Goal: Task Accomplishment & Management: Use online tool/utility

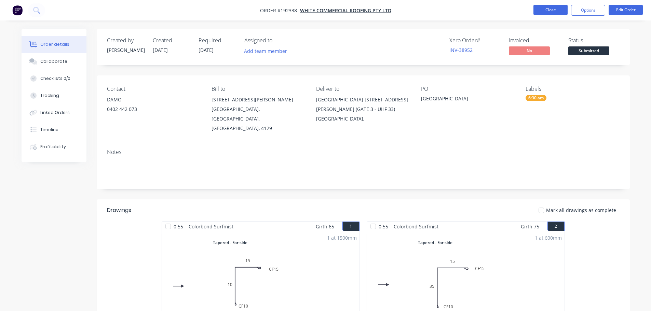
click at [543, 11] on button "Close" at bounding box center [551, 10] width 34 height 10
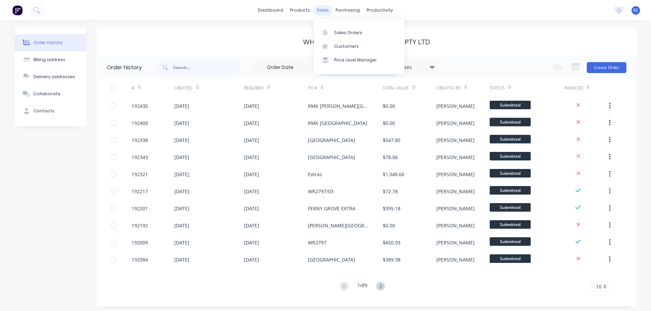
click at [321, 8] on div "sales" at bounding box center [323, 10] width 19 height 10
click at [347, 45] on div "Customers" at bounding box center [346, 46] width 25 height 6
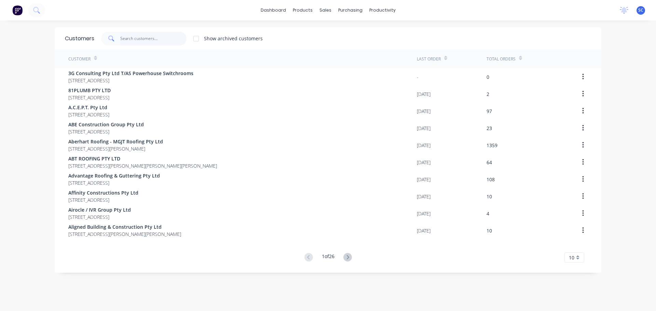
click at [135, 39] on input "text" at bounding box center [153, 39] width 67 height 14
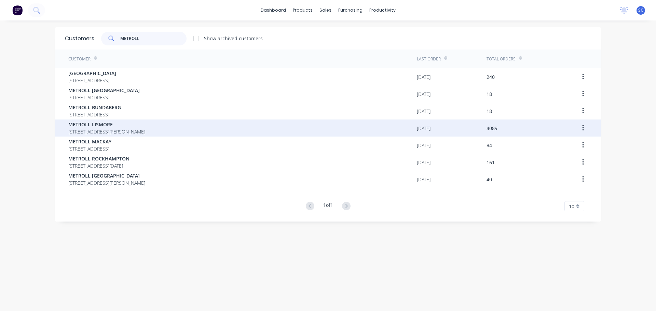
type input "METROLL"
click at [109, 126] on span "METROLL LISMORE" at bounding box center [106, 124] width 77 height 7
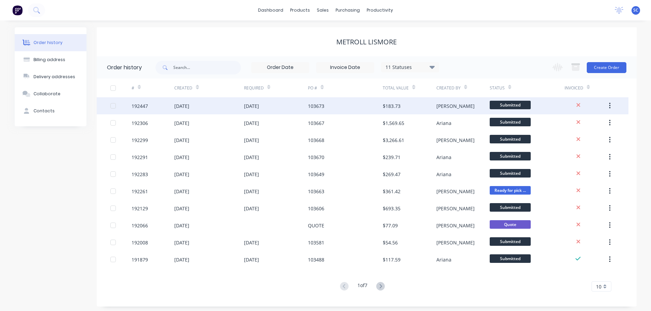
click at [316, 109] on div "103673" at bounding box center [316, 106] width 16 height 7
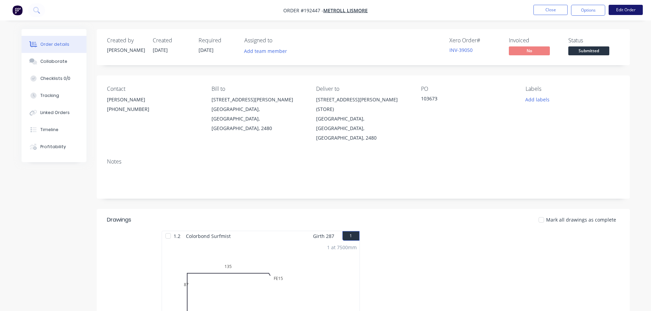
click at [620, 9] on button "Edit Order" at bounding box center [626, 10] width 34 height 10
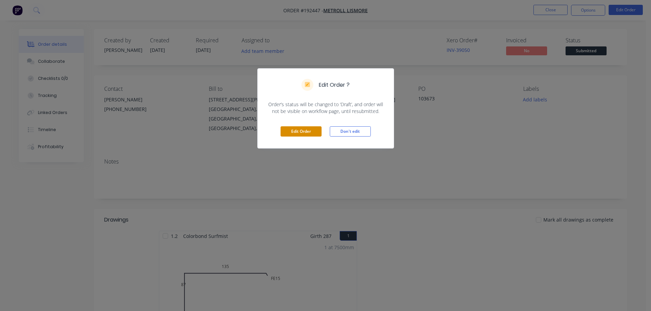
click at [308, 131] on button "Edit Order" at bounding box center [301, 132] width 41 height 10
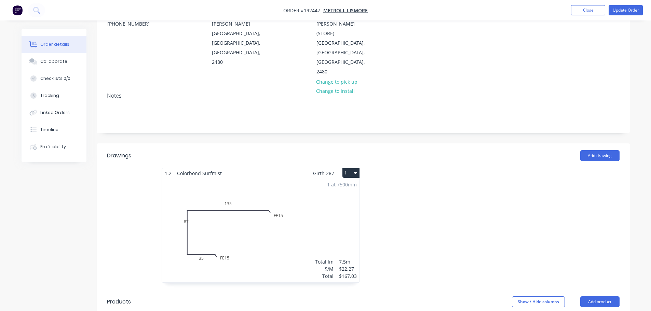
scroll to position [137, 0]
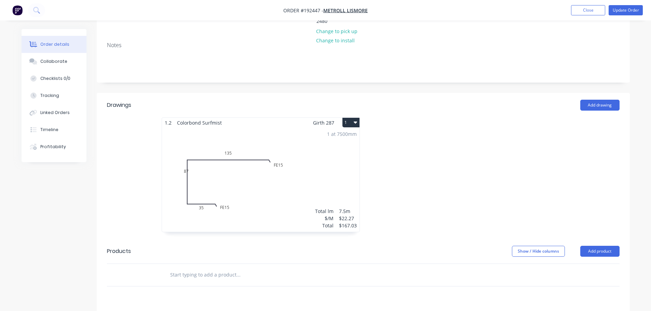
click at [227, 165] on div "1 at 7500mm Total lm $/M Total 7.5m $22.27 $167.03" at bounding box center [261, 180] width 198 height 104
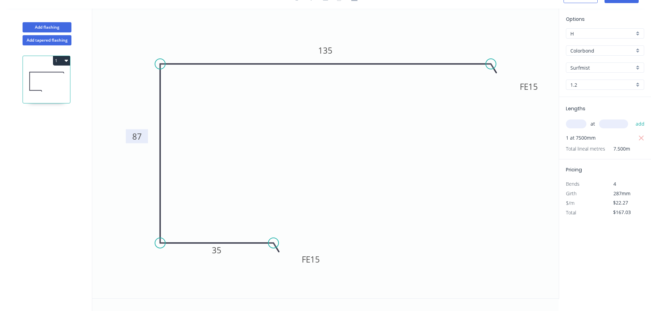
drag, startPoint x: 146, startPoint y: 117, endPoint x: 127, endPoint y: 139, distance: 29.4
click at [127, 139] on rect at bounding box center [137, 137] width 22 height 14
click at [287, 263] on div "Flip bend" at bounding box center [307, 264] width 69 height 14
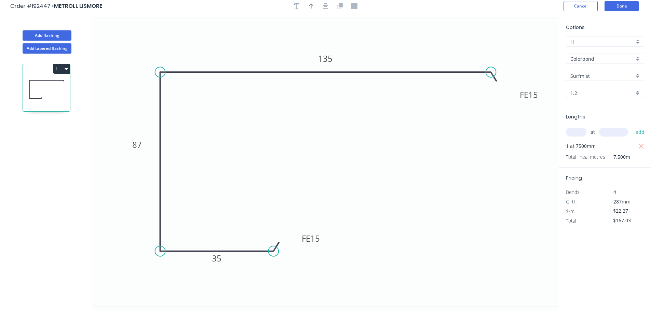
scroll to position [0, 0]
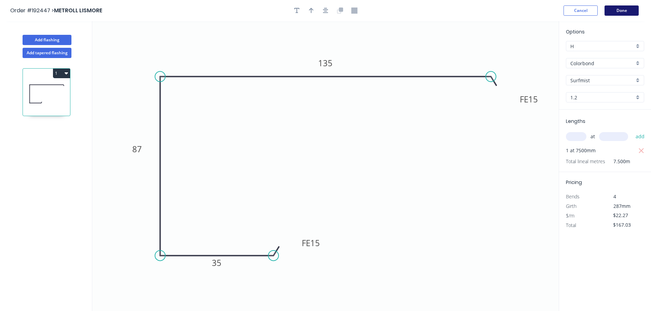
click at [625, 8] on button "Done" at bounding box center [622, 10] width 34 height 10
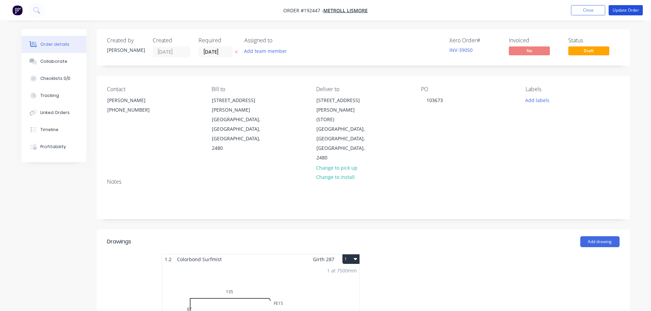
click at [625, 8] on button "Update Order" at bounding box center [626, 10] width 34 height 10
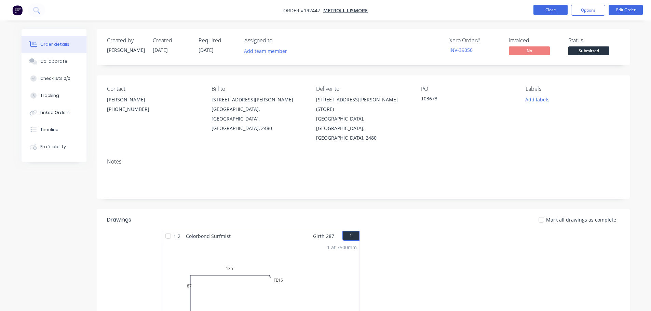
click at [547, 8] on button "Close" at bounding box center [551, 10] width 34 height 10
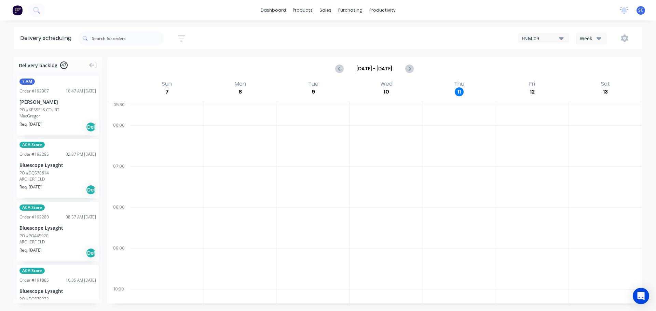
click at [184, 37] on icon "button" at bounding box center [182, 38] width 8 height 9
click at [148, 63] on input "12/09/25 - 12/09/25" at bounding box center [150, 64] width 64 height 10
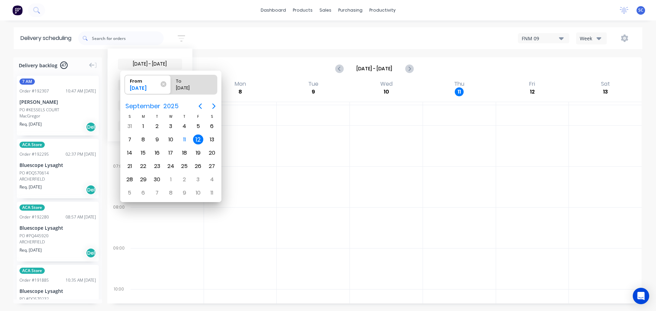
click at [199, 139] on div "12" at bounding box center [198, 140] width 10 height 10
radio input "false"
radio input "true"
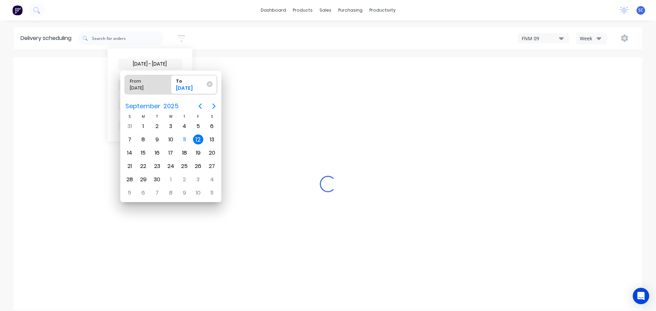
click at [197, 138] on div "12" at bounding box center [198, 140] width 10 height 10
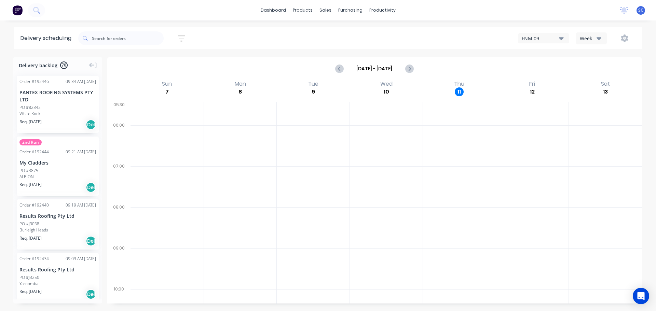
click at [542, 188] on div at bounding box center [532, 187] width 73 height 41
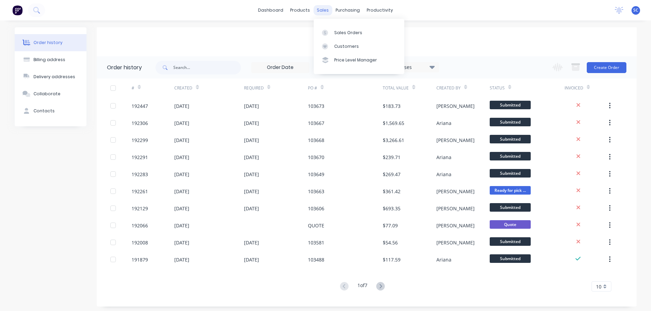
click at [328, 10] on div "sales" at bounding box center [323, 10] width 19 height 10
click at [344, 45] on div "Customers" at bounding box center [346, 46] width 25 height 6
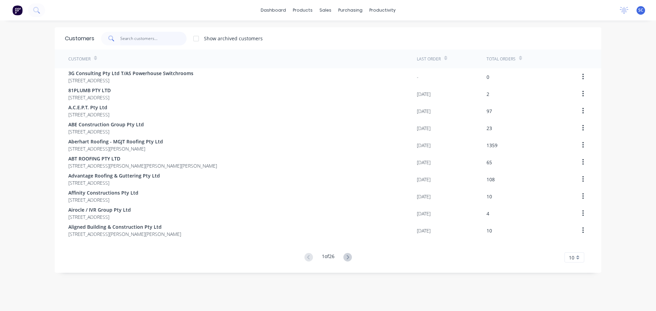
click at [134, 39] on input "text" at bounding box center [153, 39] width 67 height 14
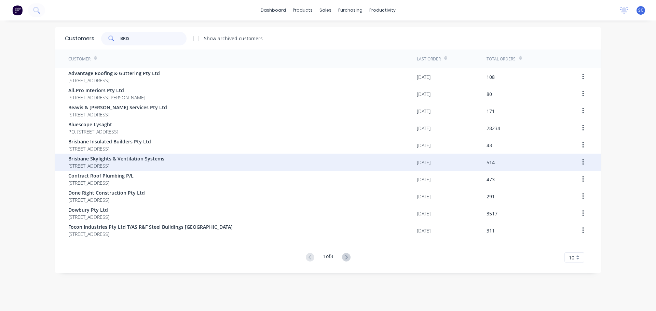
type input "BRIS"
click at [124, 165] on span "1/43 Daintree Drive Redland Bay Queensland Australia 4165" at bounding box center [116, 165] width 96 height 7
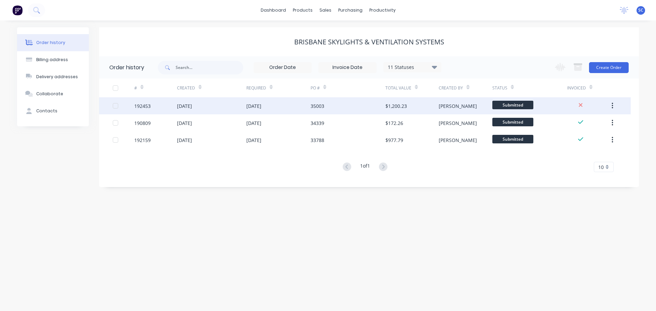
click at [190, 108] on div "11 Sep 2025" at bounding box center [184, 106] width 15 height 7
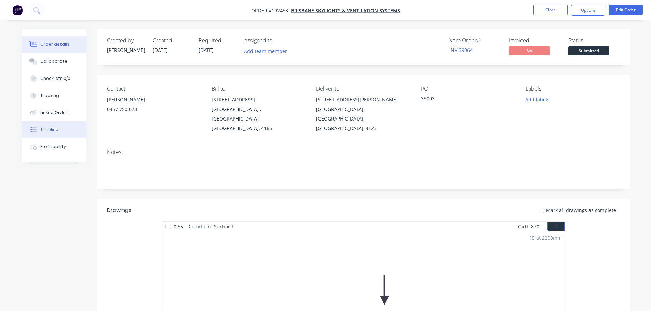
click at [42, 130] on div "Timeline" at bounding box center [49, 130] width 18 height 6
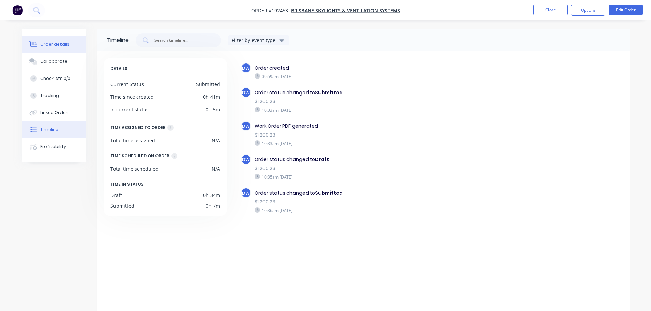
click at [59, 43] on div "Order details" at bounding box center [54, 44] width 29 height 6
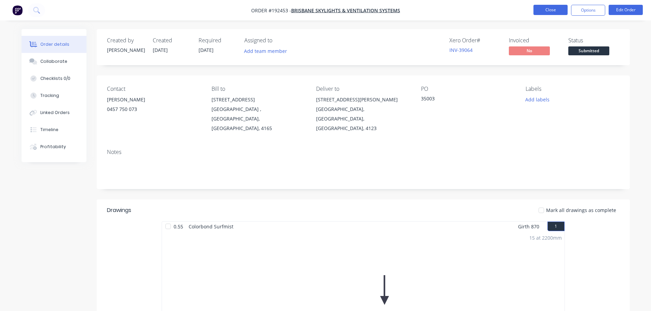
click at [546, 11] on button "Close" at bounding box center [551, 10] width 34 height 10
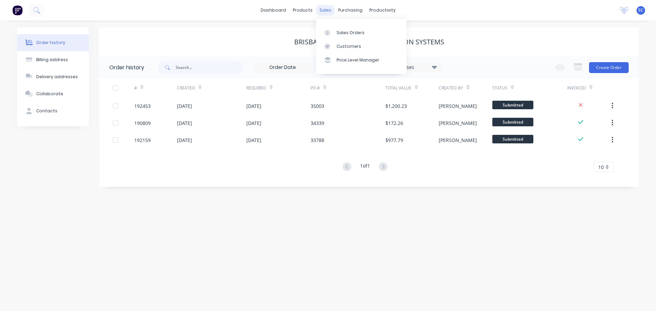
click at [329, 10] on div "sales" at bounding box center [325, 10] width 19 height 10
click at [349, 43] on div "Customers" at bounding box center [349, 46] width 25 height 6
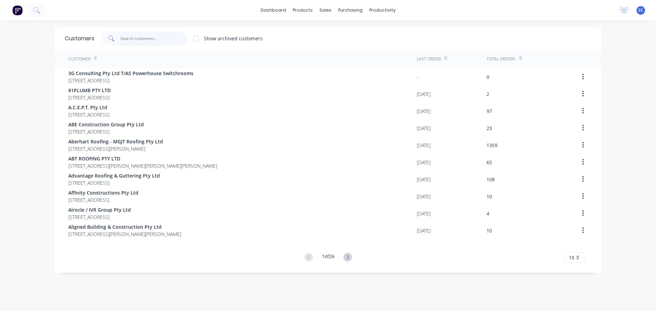
click at [127, 34] on input "text" at bounding box center [153, 39] width 67 height 14
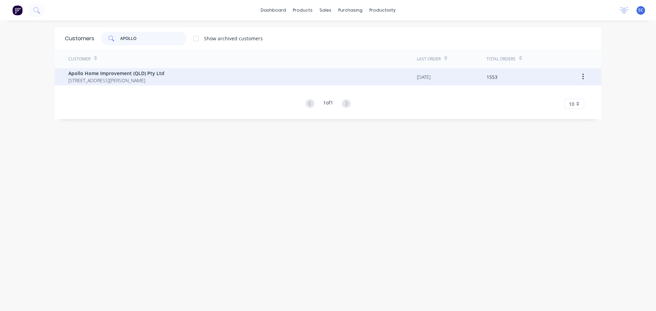
type input "APOLLO"
click at [128, 80] on span "[STREET_ADDRESS][PERSON_NAME]" at bounding box center [116, 80] width 96 height 7
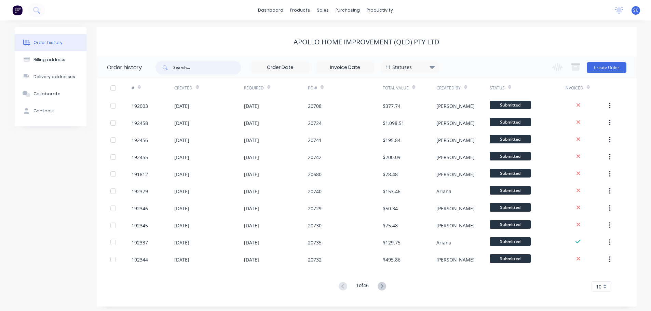
click at [183, 69] on input "text" at bounding box center [207, 68] width 68 height 14
type input "20486"
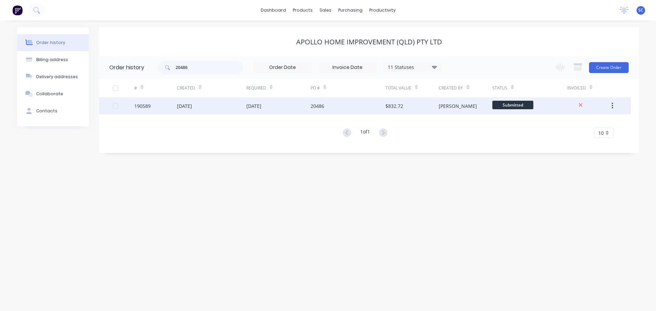
click at [300, 107] on div "[DATE]" at bounding box center [279, 105] width 64 height 17
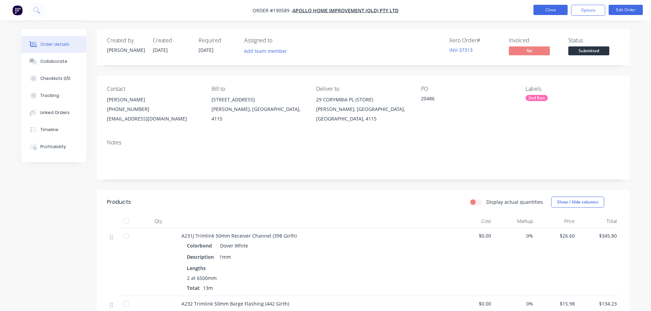
click at [556, 5] on button "Close" at bounding box center [551, 10] width 34 height 10
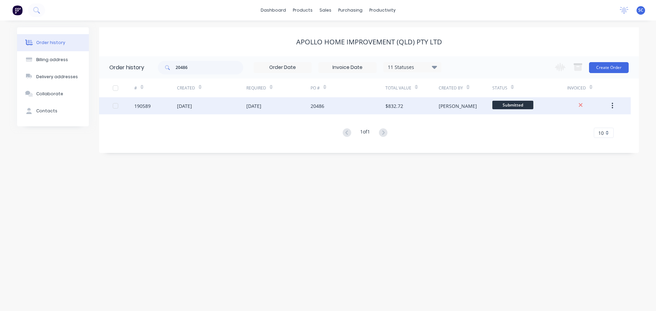
click at [282, 103] on div "16 Sep 2025" at bounding box center [279, 105] width 64 height 17
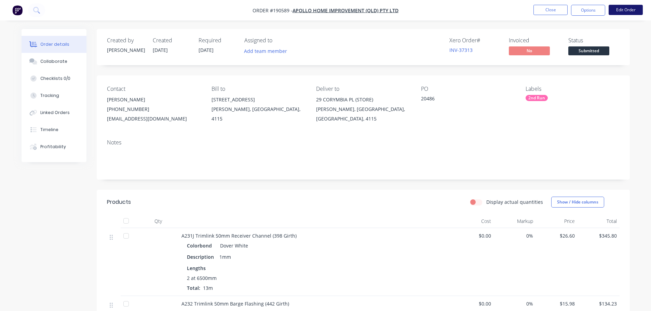
click at [621, 9] on button "Edit Order" at bounding box center [626, 10] width 34 height 10
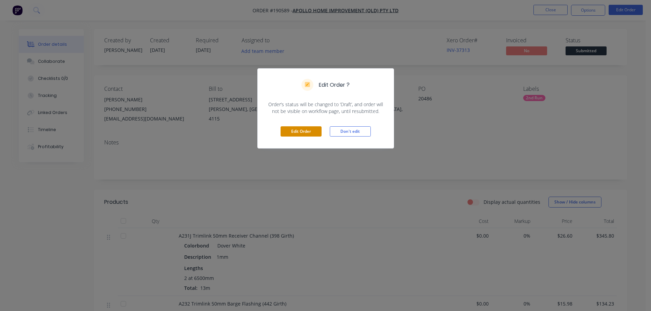
click at [301, 129] on button "Edit Order" at bounding box center [301, 132] width 41 height 10
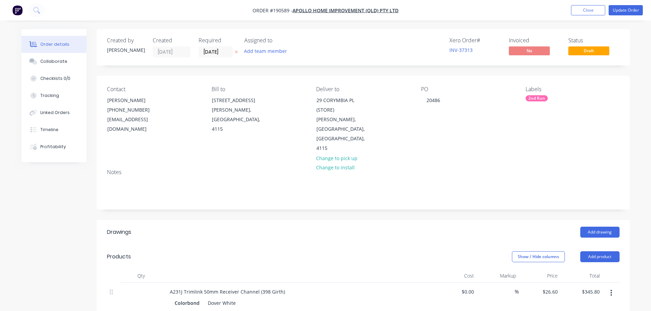
click at [238, 52] on icon "button" at bounding box center [236, 52] width 3 height 4
drag, startPoint x: 445, startPoint y: 100, endPoint x: 410, endPoint y: 104, distance: 35.4
click at [409, 104] on div "Contact Marie Defty (07) 3086 6060 maried@apollopatios.com.au Bill to 29 Corymb…" at bounding box center [363, 120] width 533 height 88
click at [629, 8] on button "Update Order" at bounding box center [626, 10] width 34 height 10
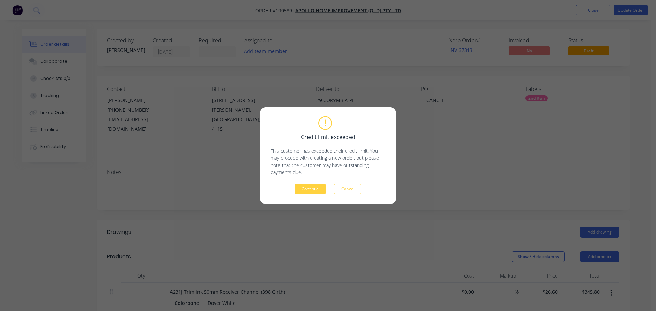
click at [310, 196] on div "Credit limit exceeded This customer has exceeded their credit limit. You may pr…" at bounding box center [328, 155] width 137 height 97
click at [309, 187] on button "Continue" at bounding box center [310, 189] width 31 height 10
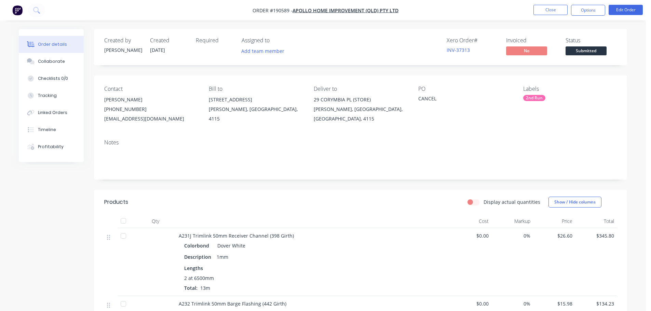
click at [551, 4] on nav "Order #190589 - Apollo Home Improvement (QLD) Pty Ltd Close Options Edit Order" at bounding box center [325, 10] width 651 height 21
click at [548, 10] on button "Close" at bounding box center [551, 10] width 34 height 10
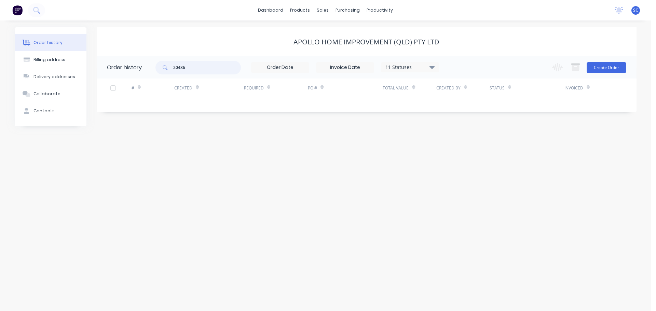
drag, startPoint x: 197, startPoint y: 66, endPoint x: 168, endPoint y: 68, distance: 29.5
click at [168, 68] on div "20486" at bounding box center [198, 68] width 85 height 14
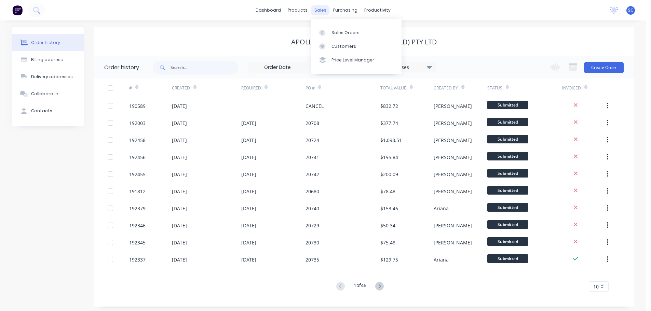
click at [321, 10] on div "sales" at bounding box center [320, 10] width 19 height 10
click at [344, 45] on div "Customers" at bounding box center [344, 46] width 25 height 6
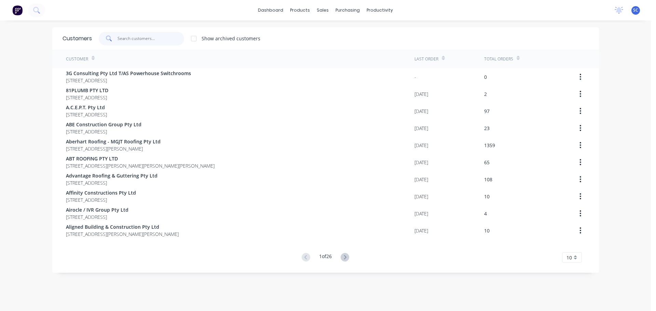
click at [139, 39] on input "text" at bounding box center [151, 39] width 67 height 14
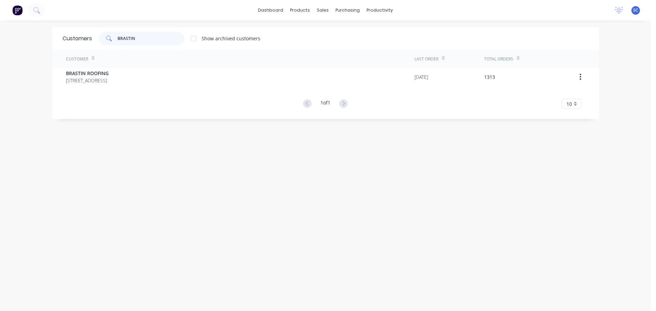
type input "BRASTIN"
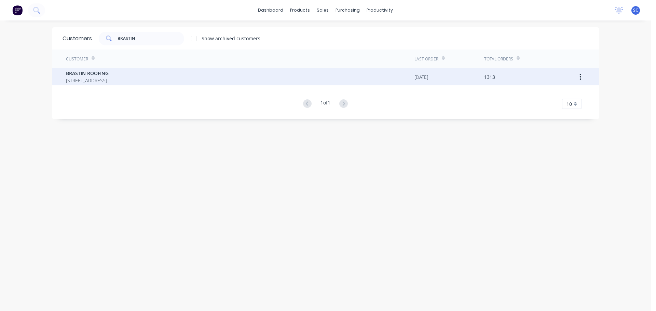
click at [80, 85] on div "Customer Last Order Total Orders BRASTIN ROOFING 13 Homestead Drive STAPYLTON Q…" at bounding box center [325, 79] width 547 height 59
click at [71, 74] on span "BRASTIN ROOFING" at bounding box center [87, 73] width 43 height 7
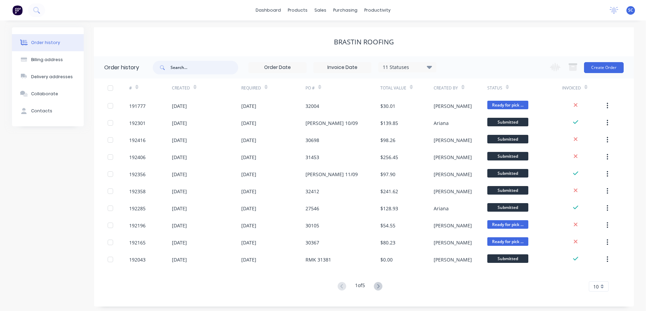
click at [192, 65] on input "text" at bounding box center [205, 68] width 68 height 14
type input "191574"
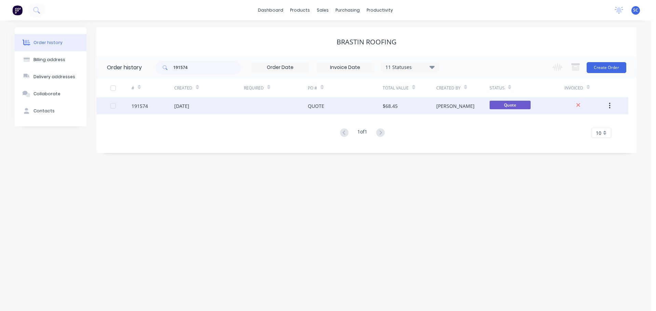
click at [189, 108] on div "02 Sep 2025" at bounding box center [181, 106] width 15 height 7
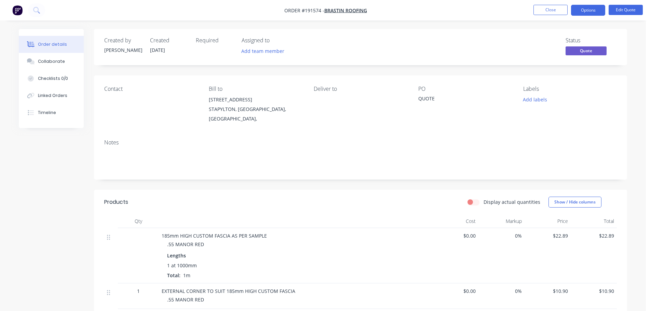
drag, startPoint x: 592, startPoint y: 9, endPoint x: 593, endPoint y: 17, distance: 7.6
click at [592, 9] on button "Options" at bounding box center [588, 10] width 34 height 11
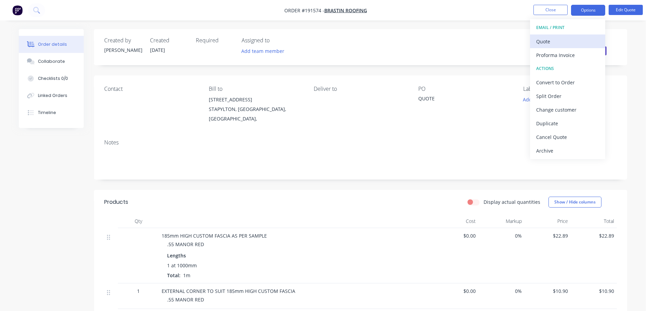
click at [549, 39] on div "Quote" at bounding box center [567, 42] width 63 height 10
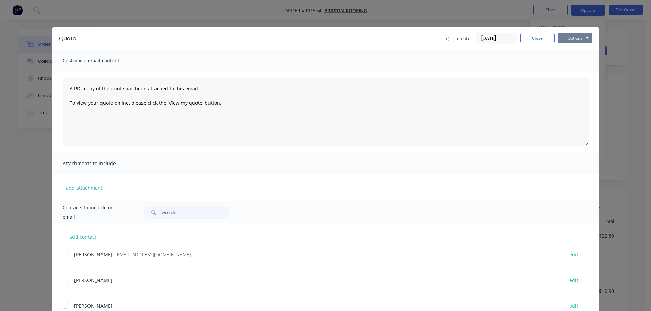
click at [576, 35] on button "Options" at bounding box center [575, 38] width 34 height 10
click at [575, 58] on button "Print" at bounding box center [580, 61] width 44 height 11
click at [533, 35] on button "Close" at bounding box center [538, 38] width 34 height 10
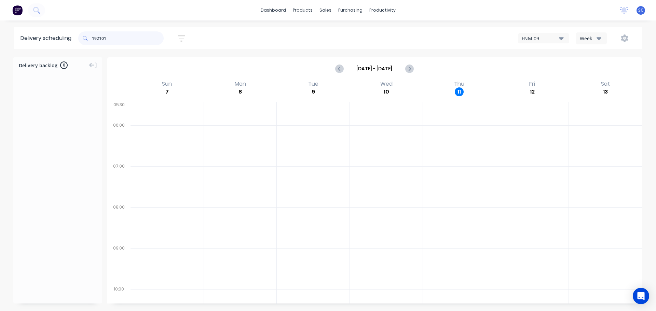
drag, startPoint x: 105, startPoint y: 38, endPoint x: 87, endPoint y: 39, distance: 18.1
click at [83, 39] on div "192101" at bounding box center [120, 38] width 85 height 14
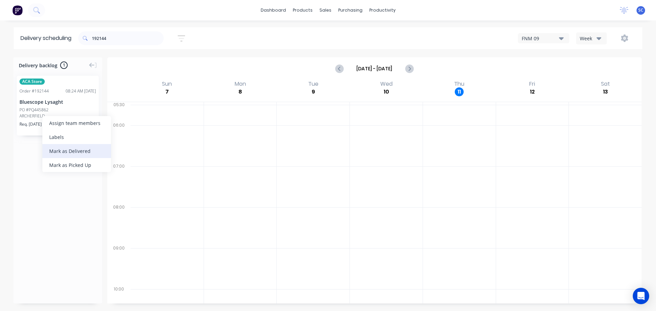
click at [68, 150] on div "Mark as Delivered" at bounding box center [76, 151] width 69 height 14
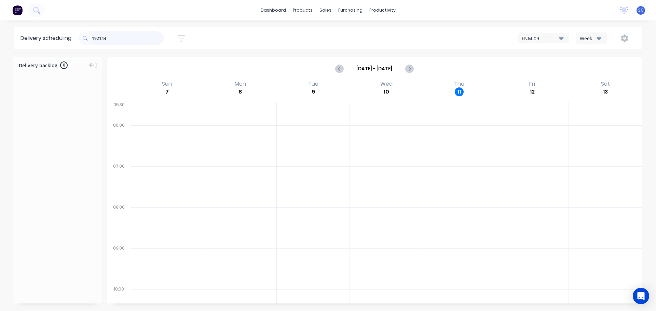
click at [115, 39] on input "192144" at bounding box center [128, 38] width 72 height 14
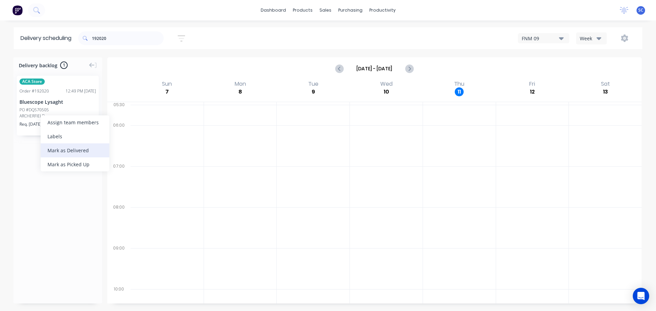
click at [66, 150] on div "Mark as Delivered" at bounding box center [75, 151] width 69 height 14
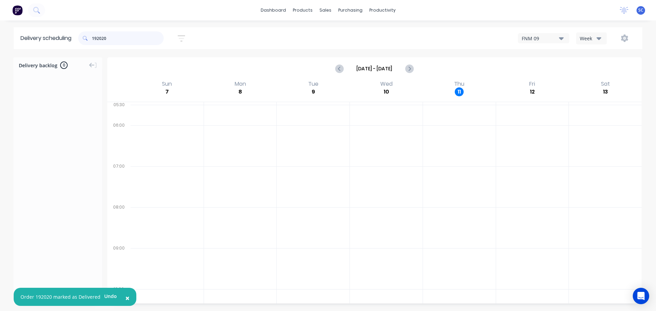
click at [124, 42] on input "192020" at bounding box center [128, 38] width 72 height 14
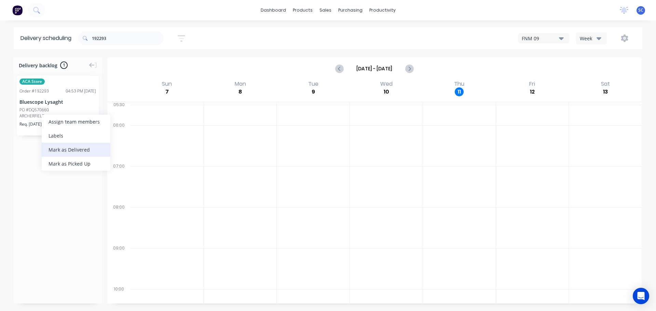
click at [71, 151] on div "Mark as Delivered" at bounding box center [76, 150] width 69 height 14
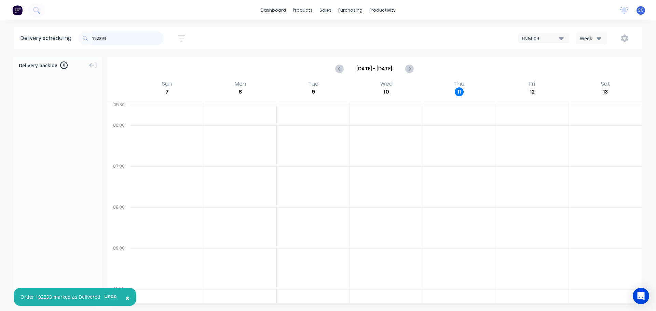
click at [127, 39] on input "192293" at bounding box center [128, 38] width 72 height 14
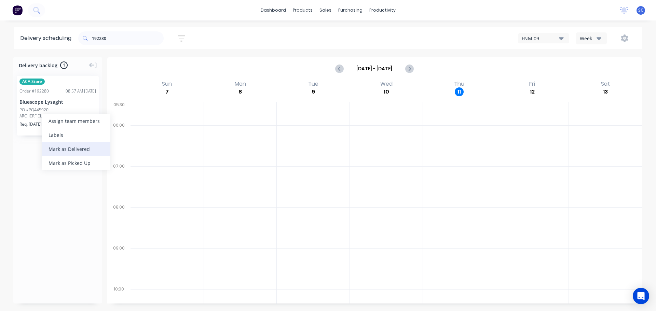
click at [61, 150] on div "Mark as Delivered" at bounding box center [76, 149] width 69 height 14
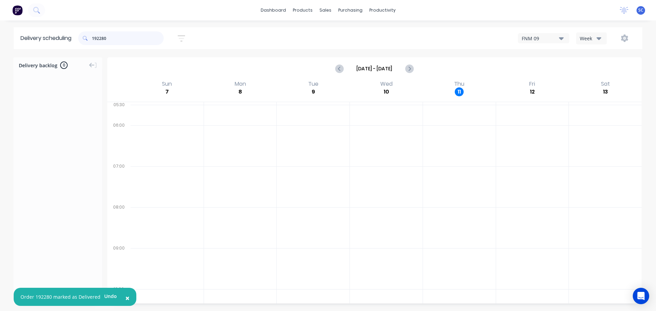
click at [121, 41] on input "192280" at bounding box center [128, 38] width 72 height 14
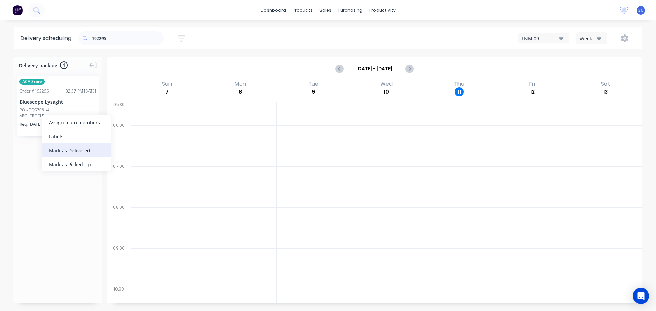
click at [77, 150] on div "Mark as Delivered" at bounding box center [76, 151] width 69 height 14
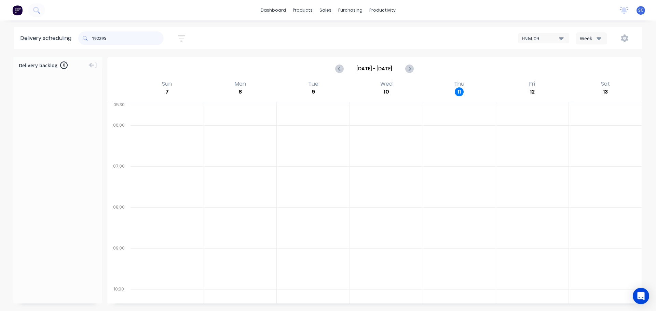
drag, startPoint x: 122, startPoint y: 39, endPoint x: 92, endPoint y: 40, distance: 30.1
click at [92, 40] on div "192295" at bounding box center [120, 38] width 85 height 14
click at [117, 39] on input "192295" at bounding box center [128, 38] width 72 height 14
click at [44, 99] on div "PO #PEREGIAN COLES" at bounding box center [40, 100] width 42 height 6
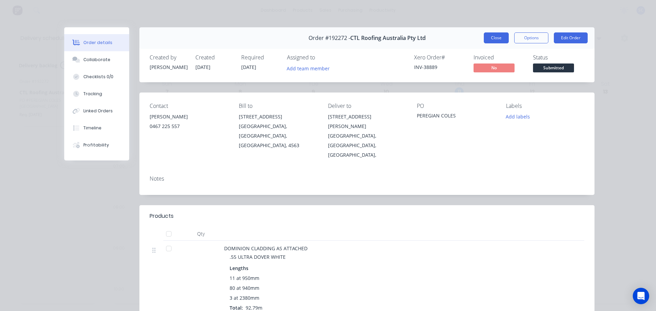
click at [493, 38] on button "Close" at bounding box center [496, 37] width 25 height 11
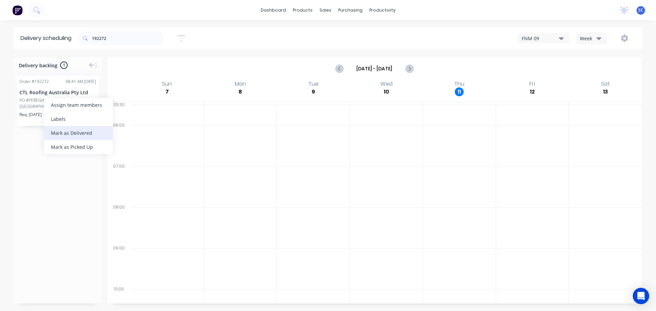
click at [69, 131] on div "Mark as Delivered" at bounding box center [78, 133] width 69 height 14
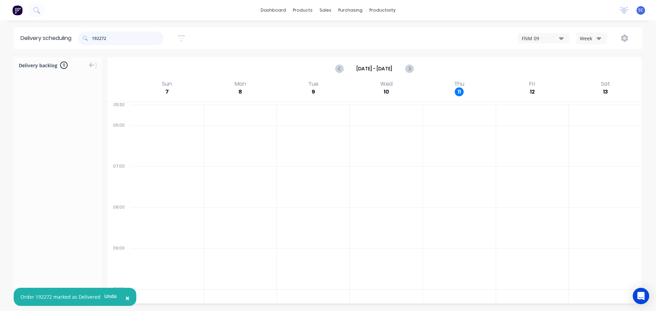
click at [115, 39] on input "192272" at bounding box center [128, 38] width 72 height 14
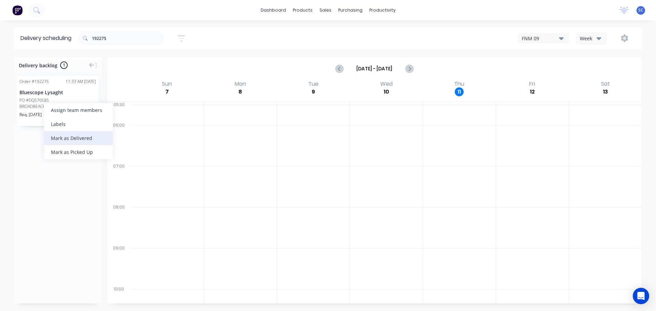
click at [72, 139] on div "Mark as Delivered" at bounding box center [78, 138] width 69 height 14
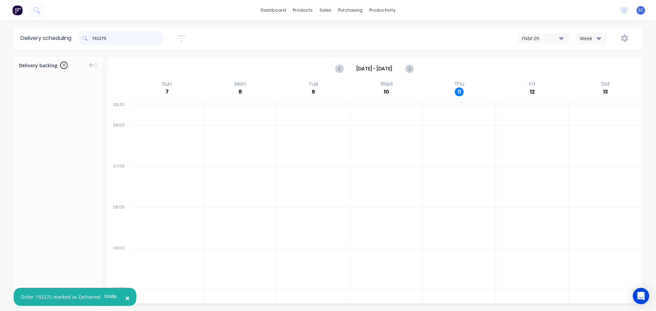
click at [111, 38] on input "192275" at bounding box center [128, 38] width 72 height 14
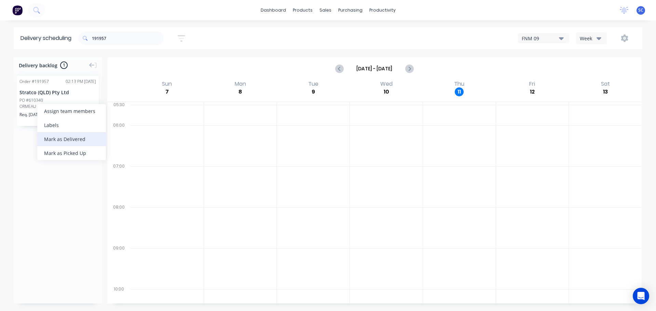
click at [66, 138] on div "Mark as Delivered" at bounding box center [71, 139] width 69 height 14
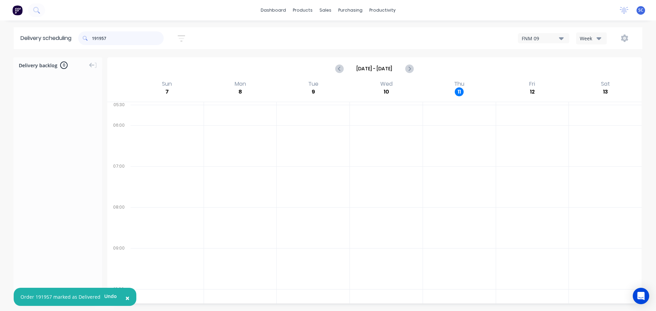
click at [113, 40] on input "191957" at bounding box center [128, 38] width 72 height 14
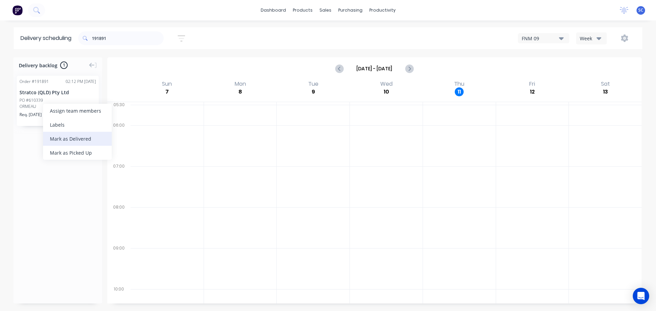
click at [67, 135] on div "Mark as Delivered" at bounding box center [77, 139] width 69 height 14
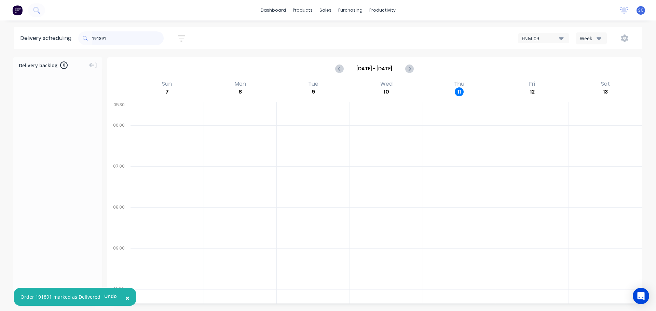
click at [118, 43] on input "191891" at bounding box center [128, 38] width 72 height 14
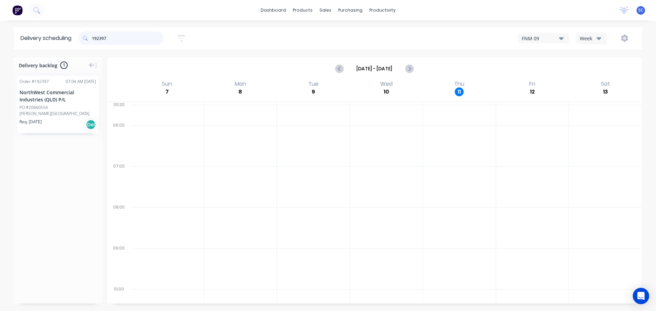
type input "192397"
click at [71, 142] on div "Mark as Delivered" at bounding box center [75, 144] width 69 height 14
drag, startPoint x: 122, startPoint y: 38, endPoint x: 83, endPoint y: 40, distance: 39.7
click at [83, 40] on div "192397" at bounding box center [120, 38] width 85 height 14
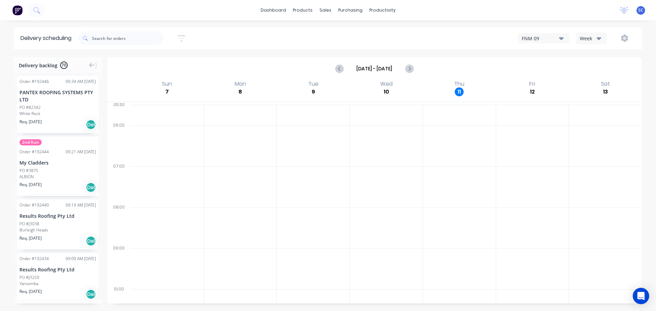
click at [184, 39] on icon "button" at bounding box center [181, 38] width 5 height 1
drag, startPoint x: 163, startPoint y: 67, endPoint x: 168, endPoint y: 67, distance: 4.5
click at [163, 65] on input "[DATE] - [DATE]" at bounding box center [150, 64] width 64 height 10
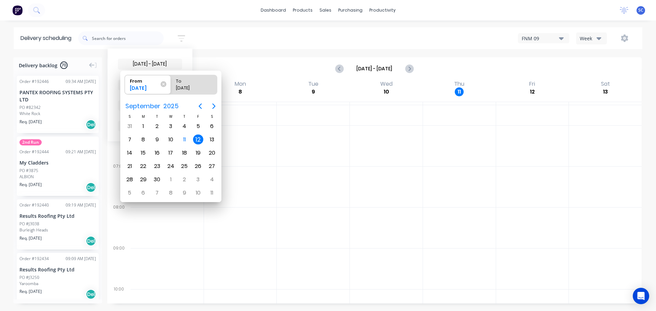
click at [199, 138] on div "12" at bounding box center [198, 140] width 10 height 10
radio input "false"
radio input "true"
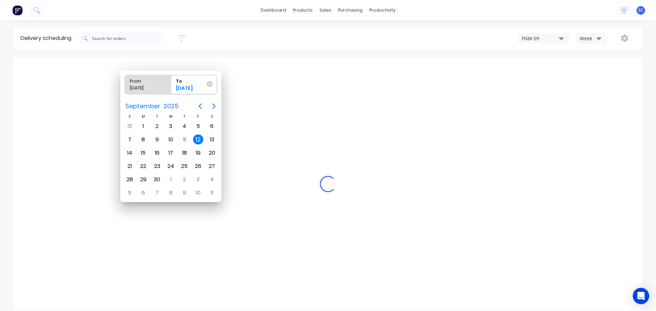
click at [199, 139] on div "12" at bounding box center [198, 140] width 10 height 10
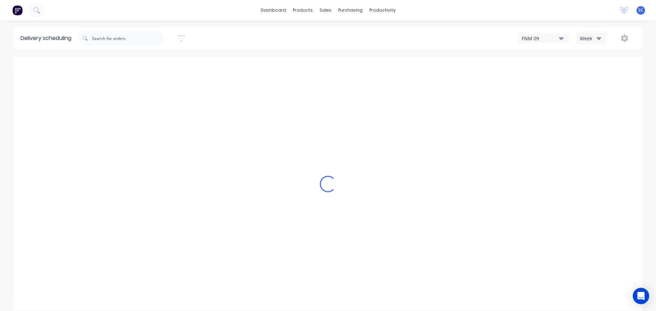
drag, startPoint x: 178, startPoint y: 38, endPoint x: 182, endPoint y: 38, distance: 3.8
click at [182, 38] on button "button" at bounding box center [182, 38] width 22 height 13
click at [151, 88] on div "Sort by Suburb" at bounding box center [150, 85] width 56 height 8
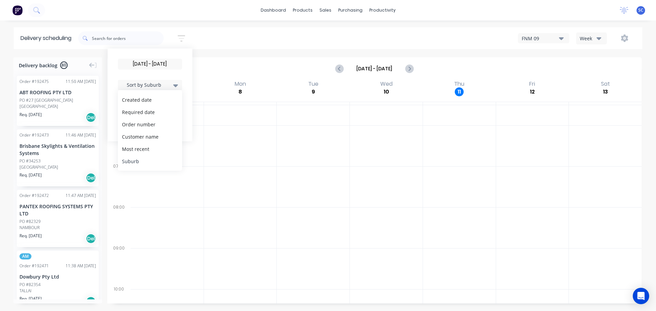
click at [142, 164] on div "Suburb" at bounding box center [150, 161] width 64 height 12
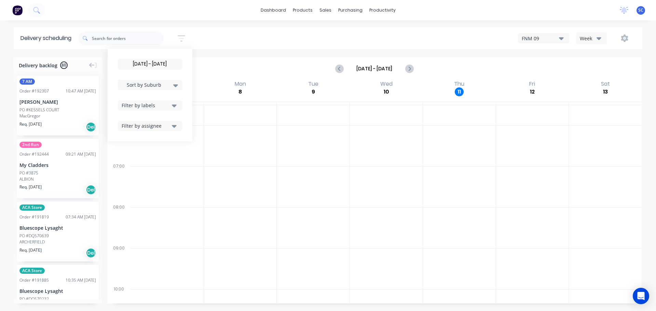
click at [154, 85] on span "Sort by Suburb" at bounding box center [144, 84] width 44 height 7
click at [141, 163] on div "Suburb" at bounding box center [150, 161] width 64 height 12
click at [159, 177] on div at bounding box center [167, 187] width 73 height 41
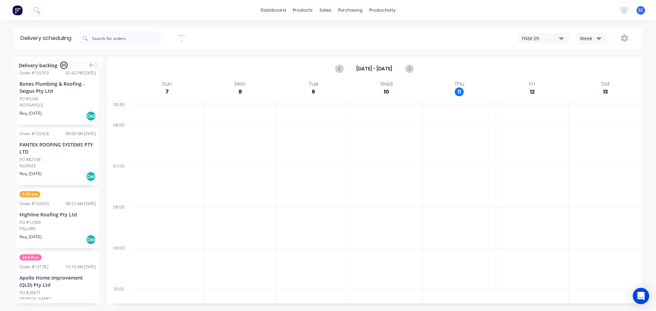
scroll to position [2359, 0]
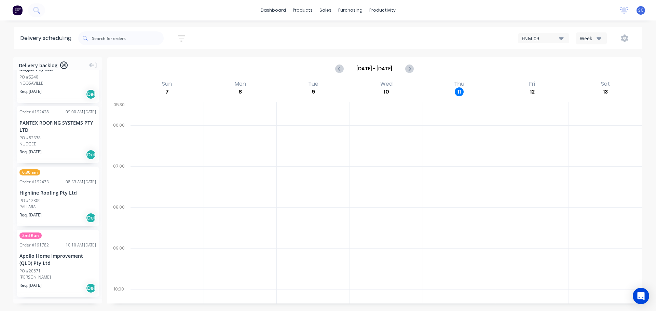
click at [184, 37] on icon "button" at bounding box center [182, 38] width 8 height 9
drag, startPoint x: 145, startPoint y: 59, endPoint x: 146, endPoint y: 63, distance: 4.3
click at [145, 59] on label "[DATE] - [DATE]" at bounding box center [150, 64] width 64 height 11
click at [145, 59] on input "[DATE] - [DATE]" at bounding box center [150, 64] width 64 height 10
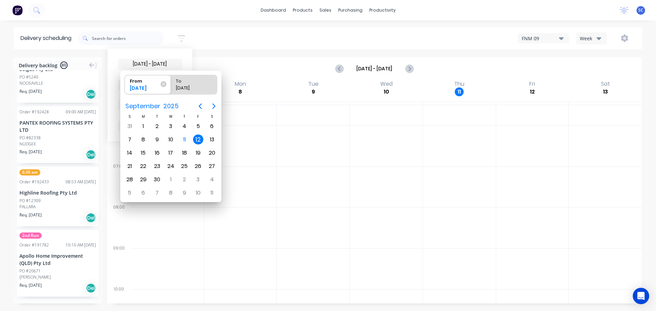
click at [197, 139] on div "12" at bounding box center [198, 140] width 10 height 10
radio input "false"
radio input "true"
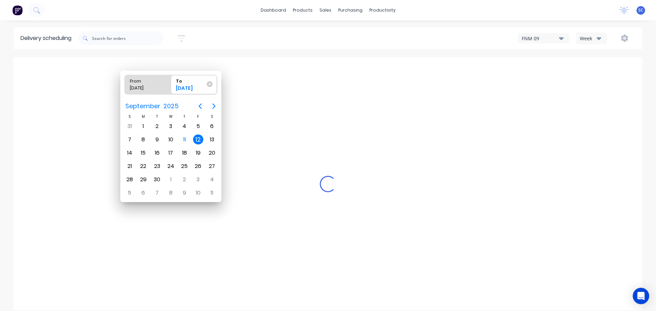
click at [199, 139] on div "12" at bounding box center [198, 140] width 10 height 10
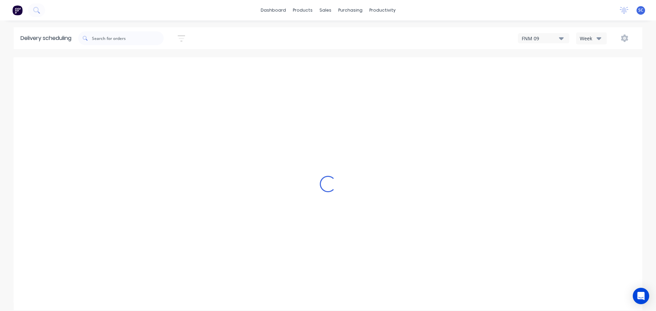
scroll to position [2340, 0]
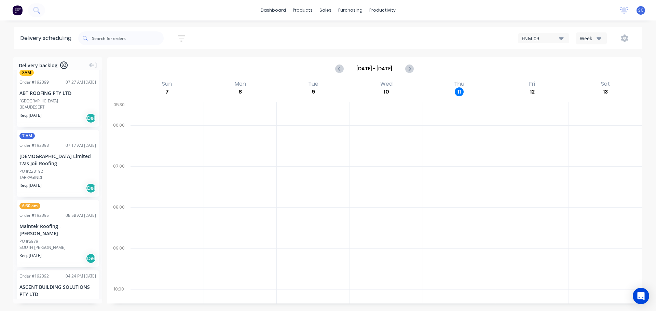
drag, startPoint x: 184, startPoint y: 38, endPoint x: 183, endPoint y: 44, distance: 6.2
click at [184, 38] on icon "button" at bounding box center [182, 38] width 8 height 9
click at [180, 106] on button "Filter by labels" at bounding box center [150, 106] width 64 height 10
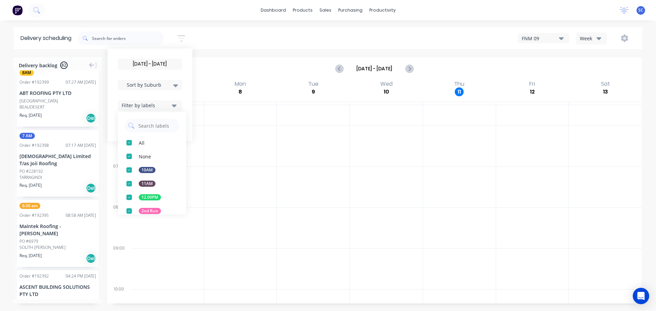
drag, startPoint x: 132, startPoint y: 211, endPoint x: 144, endPoint y: 217, distance: 13.6
click at [132, 213] on div "button" at bounding box center [129, 211] width 14 height 14
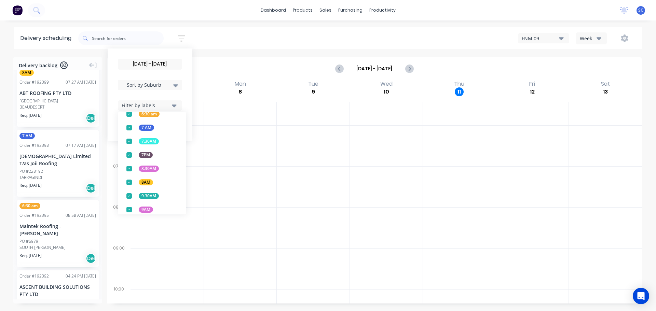
scroll to position [269, 0]
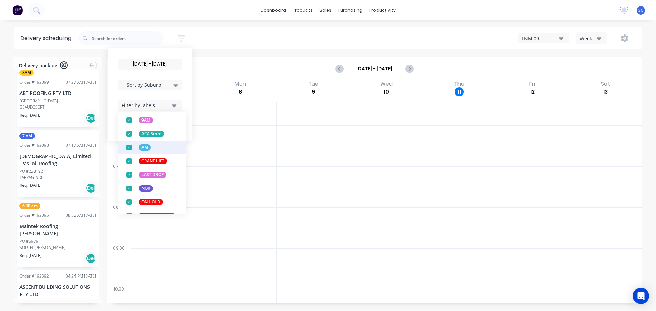
click at [131, 134] on div "button" at bounding box center [129, 134] width 14 height 14
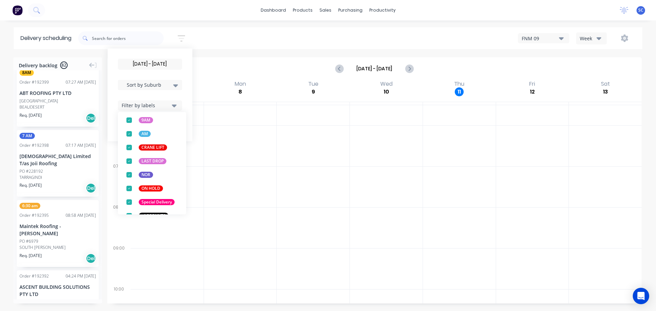
click at [226, 36] on div "12/09/25 - 12/09/25 Sort by Suburb Created date Required date Order number Cust…" at bounding box center [360, 38] width 564 height 19
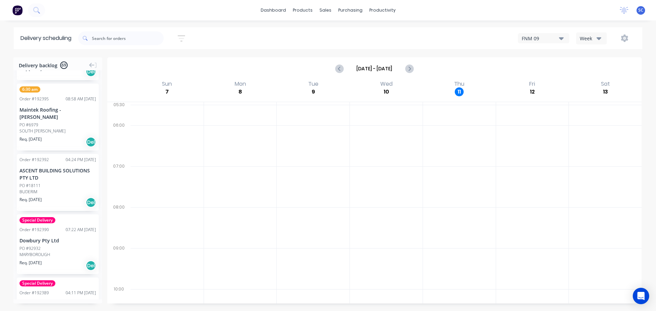
click at [184, 37] on icon "button" at bounding box center [182, 38] width 8 height 9
drag, startPoint x: 137, startPoint y: 104, endPoint x: 136, endPoint y: 108, distance: 3.8
click at [136, 104] on div "Filter by labels" at bounding box center [146, 105] width 48 height 7
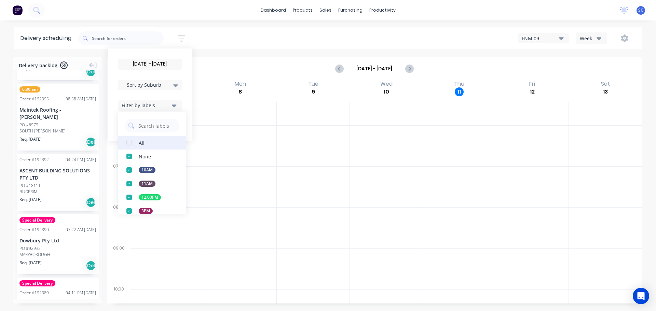
click at [134, 143] on div "button" at bounding box center [129, 143] width 14 height 14
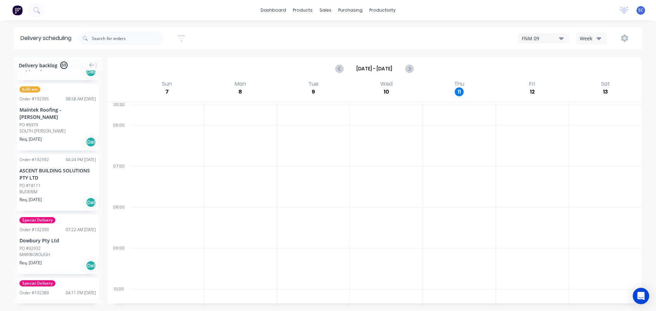
click at [226, 41] on div "12/09/25 - 12/09/25 Sort by Suburb Created date Required date Order number Cust…" at bounding box center [360, 38] width 564 height 19
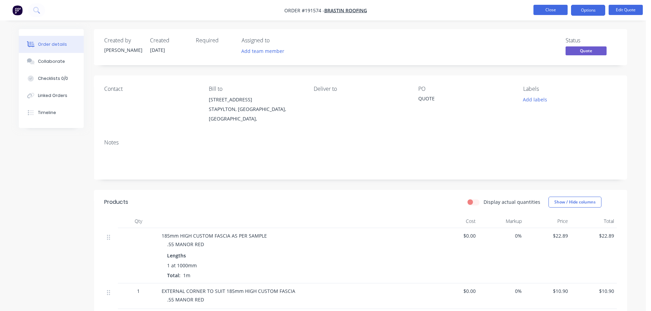
click at [548, 8] on button "Close" at bounding box center [551, 10] width 34 height 10
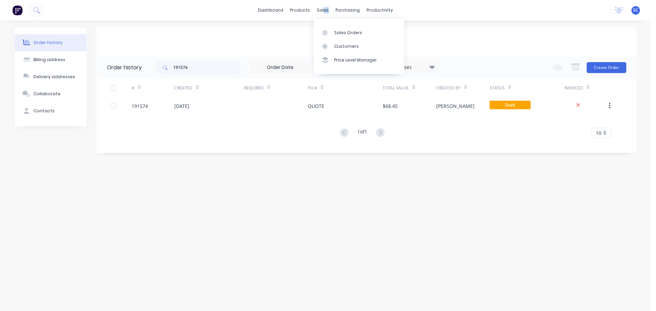
drag, startPoint x: 324, startPoint y: 9, endPoint x: 329, endPoint y: 19, distance: 11.9
click at [328, 13] on div "sales" at bounding box center [323, 10] width 19 height 10
click at [342, 45] on div "Customers" at bounding box center [346, 46] width 25 height 6
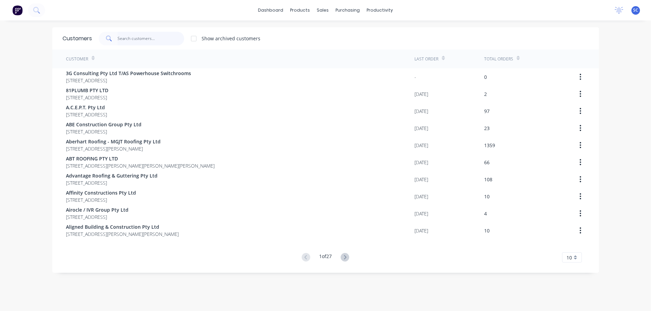
click at [159, 41] on input "text" at bounding box center [151, 39] width 67 height 14
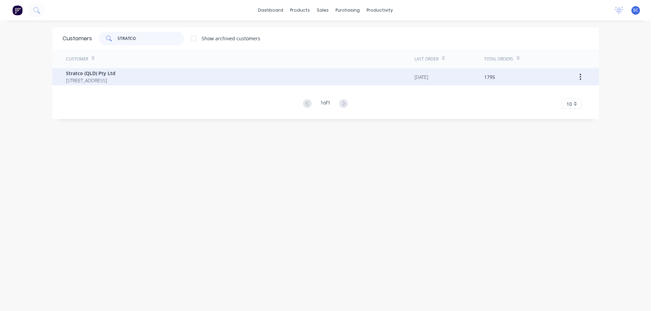
type input "STRATCO"
click at [95, 78] on span "[STREET_ADDRESS]" at bounding box center [91, 80] width 50 height 7
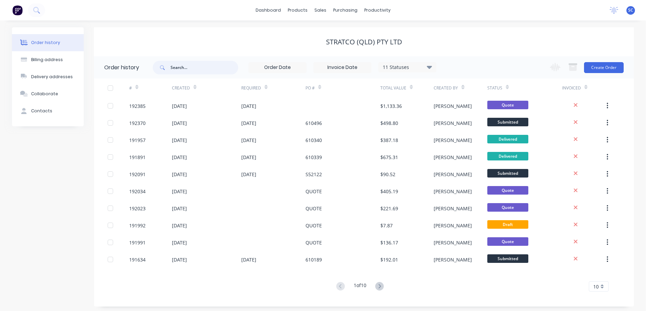
click at [186, 68] on input "text" at bounding box center [205, 68] width 68 height 14
type input "192385"
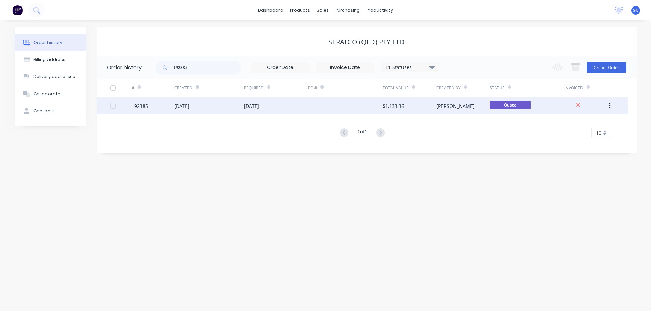
click at [235, 105] on div "[DATE]" at bounding box center [208, 105] width 69 height 17
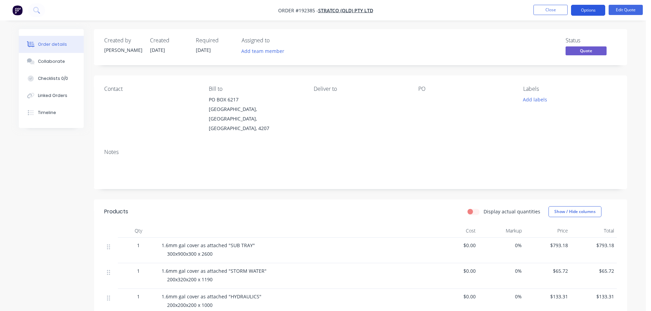
click at [597, 8] on button "Options" at bounding box center [588, 10] width 34 height 11
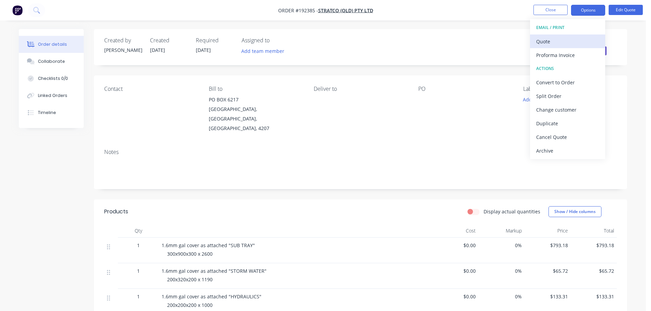
click at [560, 40] on div "Quote" at bounding box center [567, 42] width 63 height 10
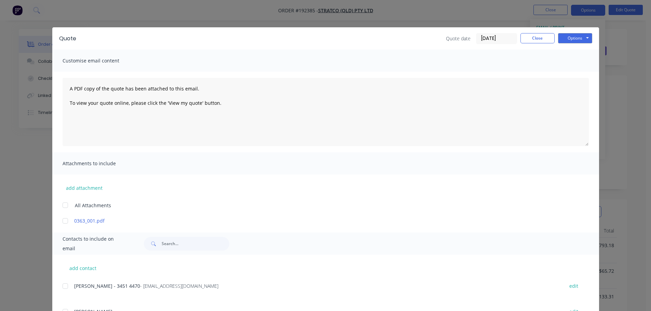
click at [63, 209] on div at bounding box center [65, 206] width 14 height 14
click at [577, 36] on button "Options" at bounding box center [575, 38] width 34 height 10
click at [577, 61] on button "Print" at bounding box center [580, 61] width 44 height 11
click at [537, 35] on button "Close" at bounding box center [538, 38] width 34 height 10
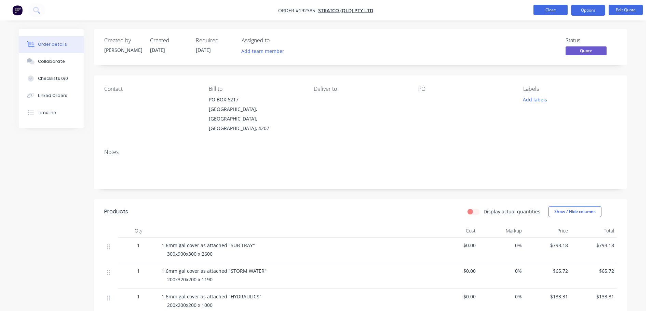
click at [554, 9] on button "Close" at bounding box center [551, 10] width 34 height 10
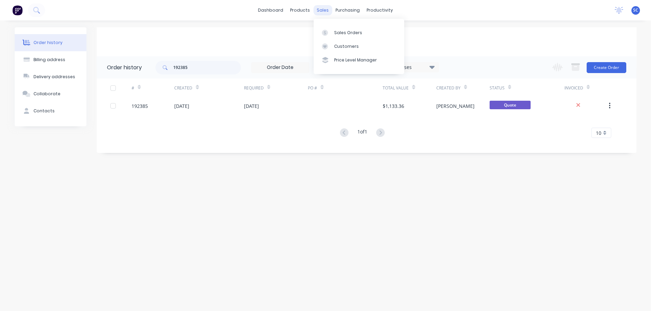
click at [323, 8] on div "sales" at bounding box center [323, 10] width 19 height 10
click at [338, 47] on div "Customers" at bounding box center [346, 46] width 25 height 6
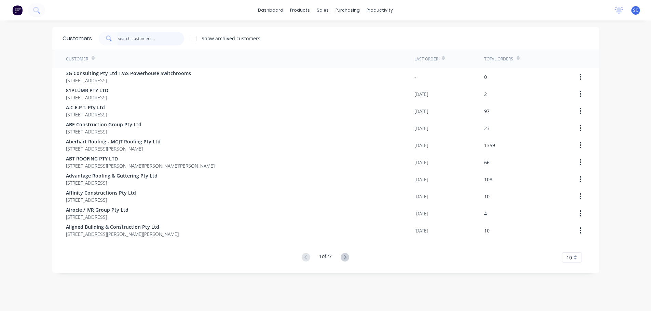
click at [164, 42] on input "text" at bounding box center [151, 39] width 67 height 14
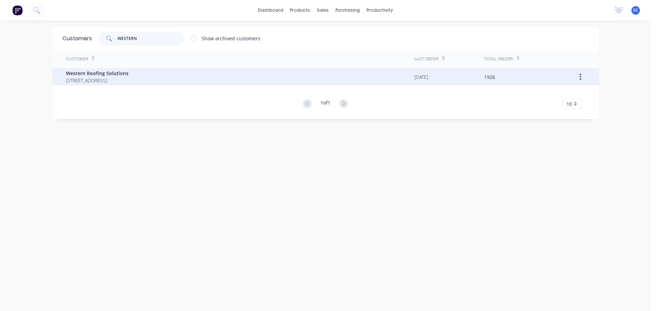
type input "WESTERN"
click at [106, 71] on span "Western Roofing Solutions" at bounding box center [97, 73] width 63 height 7
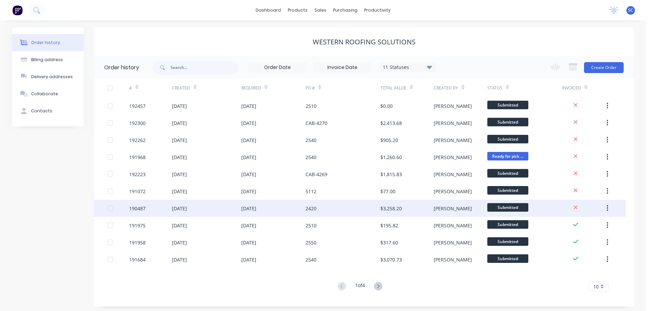
click at [187, 212] on div "[DATE]" at bounding box center [179, 208] width 15 height 7
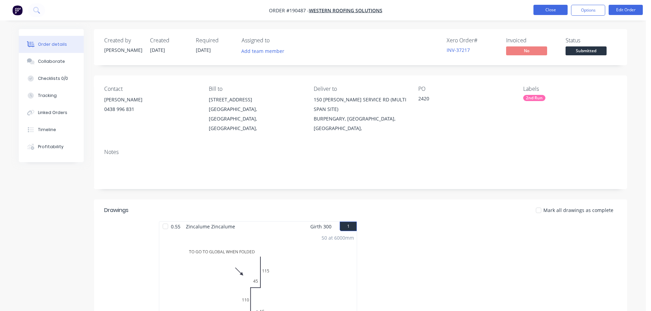
click at [551, 6] on button "Close" at bounding box center [551, 10] width 34 height 10
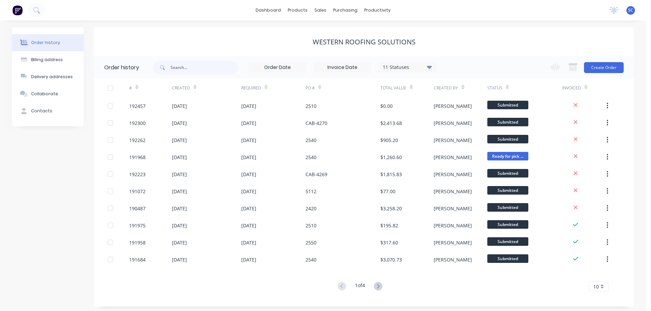
drag, startPoint x: 259, startPoint y: 44, endPoint x: 274, endPoint y: 28, distance: 22.0
click at [260, 42] on div "Western Roofing Solutions" at bounding box center [364, 42] width 540 height 8
click at [316, 11] on div "sales" at bounding box center [320, 10] width 19 height 10
click at [345, 44] on div "Customers" at bounding box center [344, 46] width 25 height 6
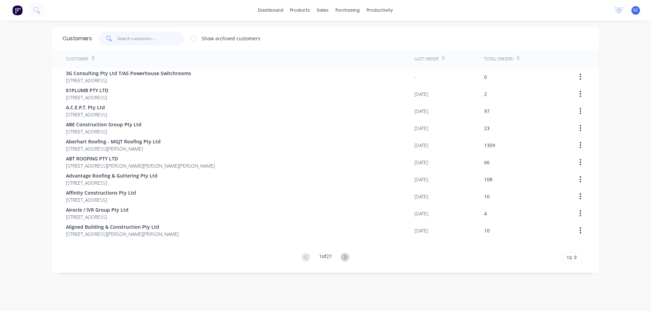
click at [122, 41] on input "text" at bounding box center [151, 39] width 67 height 14
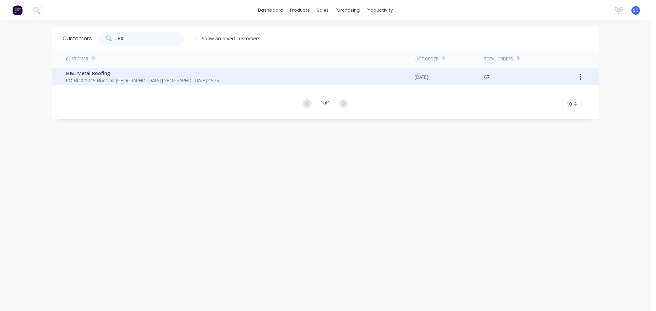
type input "H&"
click at [100, 79] on span "PO BOX 1045 Buddina Queensland Australia 4575" at bounding box center [142, 80] width 153 height 7
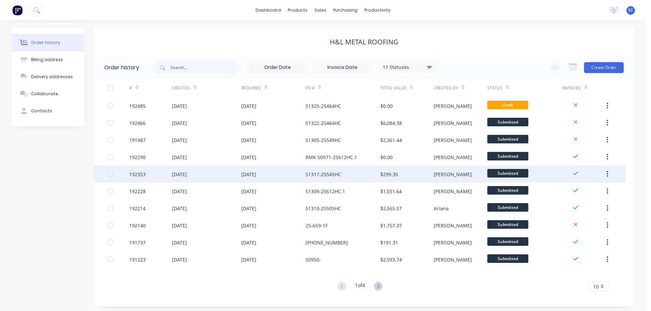
click at [208, 178] on div "10 Sep 2025" at bounding box center [206, 174] width 69 height 17
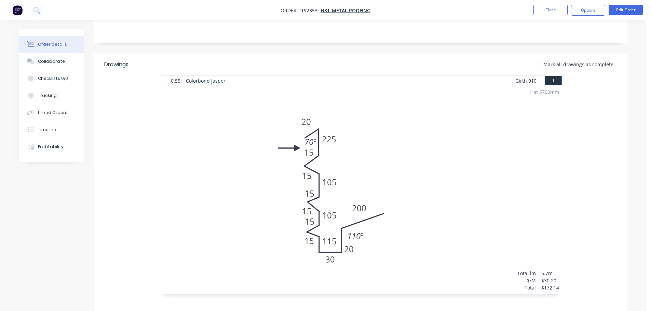
scroll to position [205, 0]
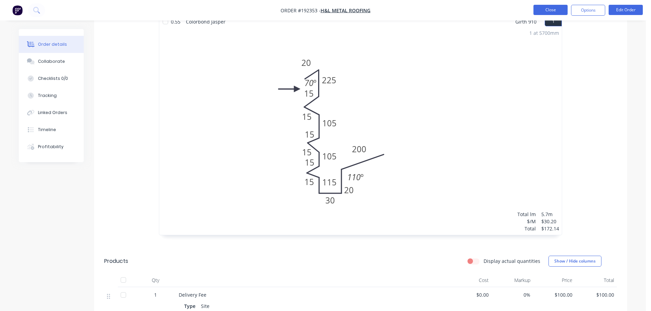
click at [542, 13] on button "Close" at bounding box center [551, 10] width 34 height 10
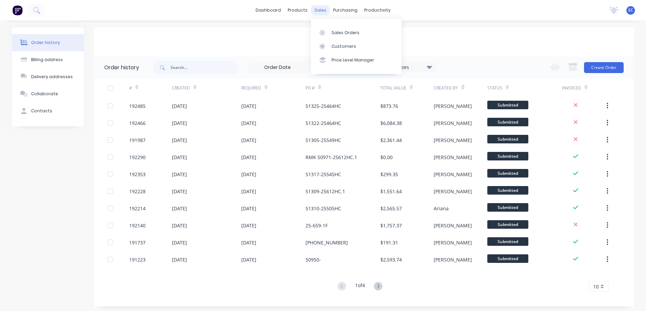
drag, startPoint x: 317, startPoint y: 10, endPoint x: 317, endPoint y: 13, distance: 3.8
click at [317, 10] on div "sales" at bounding box center [320, 10] width 19 height 10
click at [347, 47] on div "Customers" at bounding box center [344, 46] width 25 height 6
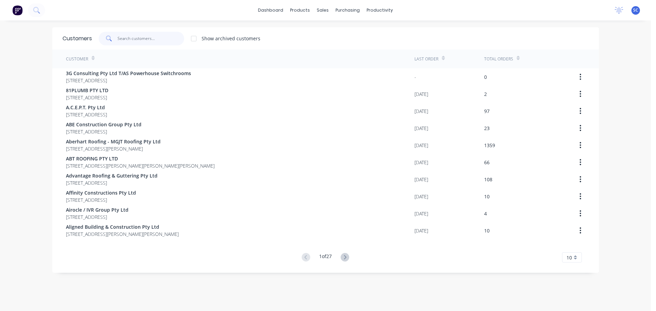
click at [152, 39] on input "text" at bounding box center [151, 39] width 67 height 14
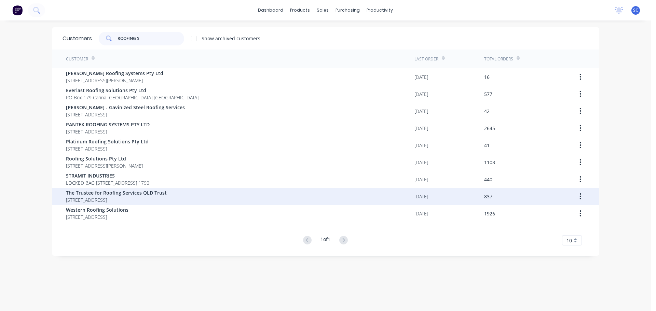
type input "ROOFING S"
click at [102, 196] on span "The Trustee for Roofing Services QLD Trust" at bounding box center [116, 192] width 101 height 7
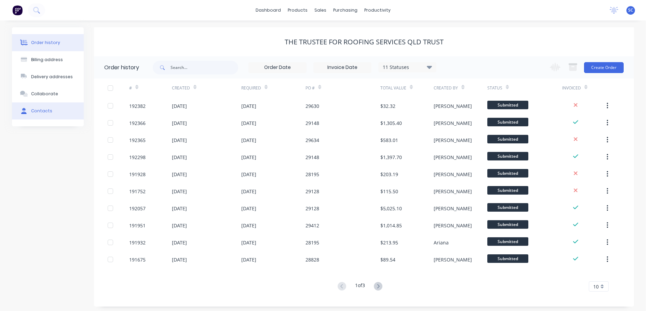
click at [44, 115] on button "Contacts" at bounding box center [48, 111] width 72 height 17
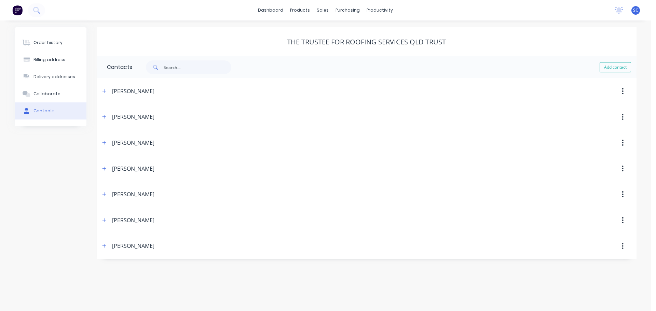
click at [107, 142] on button "button" at bounding box center [104, 142] width 9 height 9
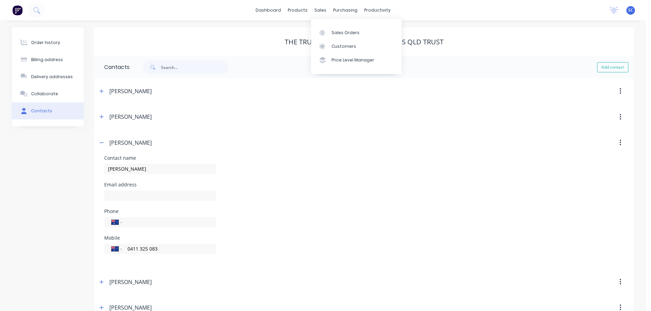
drag, startPoint x: 323, startPoint y: 9, endPoint x: 325, endPoint y: 15, distance: 7.4
click at [323, 9] on div "sales" at bounding box center [320, 10] width 19 height 10
click at [343, 48] on div "Customers" at bounding box center [344, 46] width 25 height 6
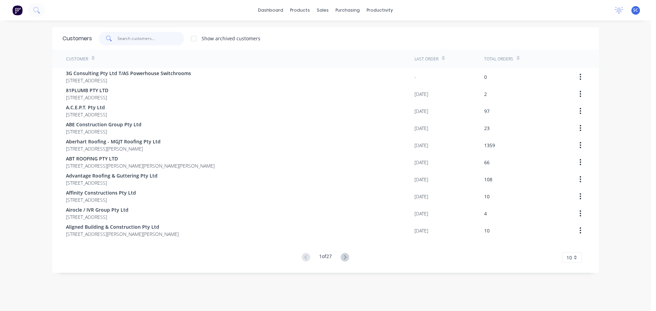
click at [118, 39] on input "text" at bounding box center [151, 39] width 67 height 14
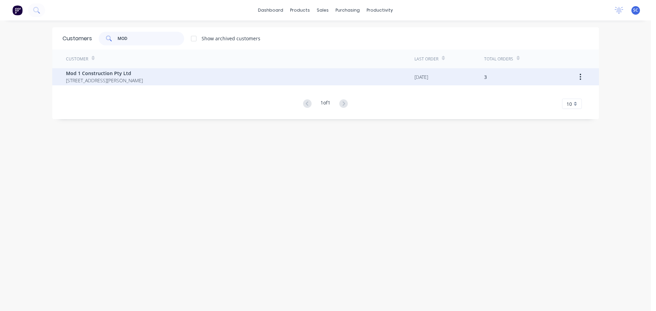
type input "MOD"
click at [107, 76] on span "Mod 1 Construction Pty Ltd" at bounding box center [104, 73] width 77 height 7
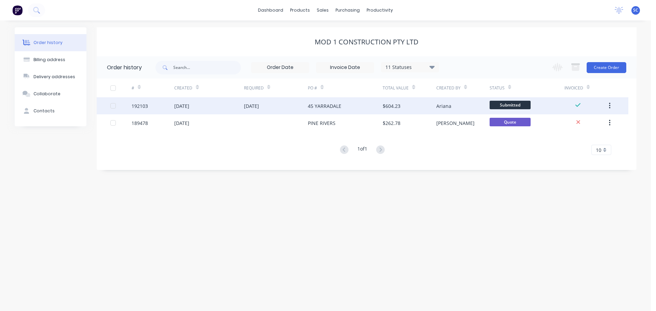
click at [189, 107] on div "08 Sep 2025" at bounding box center [181, 106] width 15 height 7
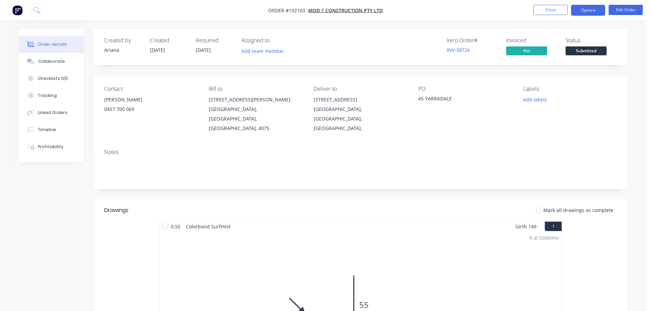
click at [596, 9] on button "Options" at bounding box center [588, 10] width 34 height 11
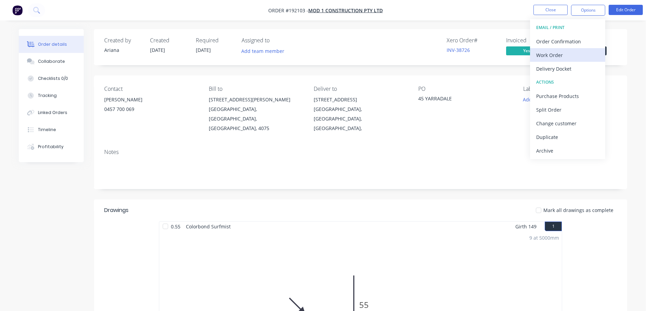
click at [560, 55] on div "Work Order" at bounding box center [567, 55] width 63 height 10
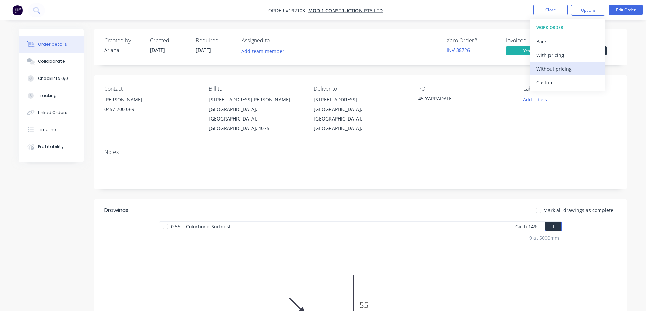
click at [559, 68] on div "Without pricing" at bounding box center [567, 69] width 63 height 10
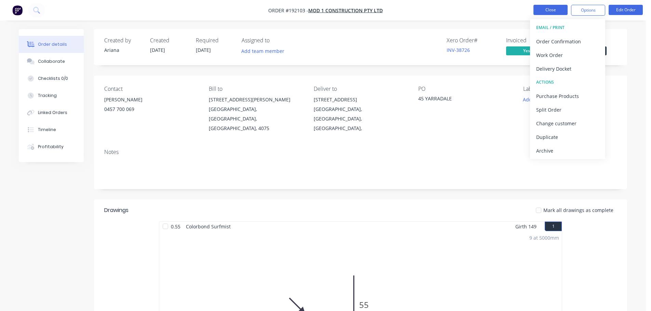
click at [554, 7] on button "Close" at bounding box center [551, 10] width 34 height 10
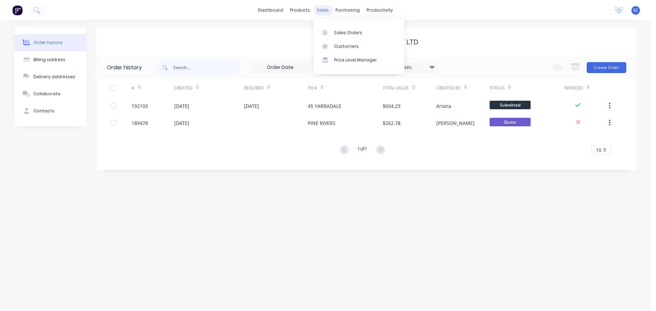
click at [320, 12] on div "sales" at bounding box center [323, 10] width 19 height 10
click at [348, 47] on div "Customers" at bounding box center [346, 46] width 25 height 6
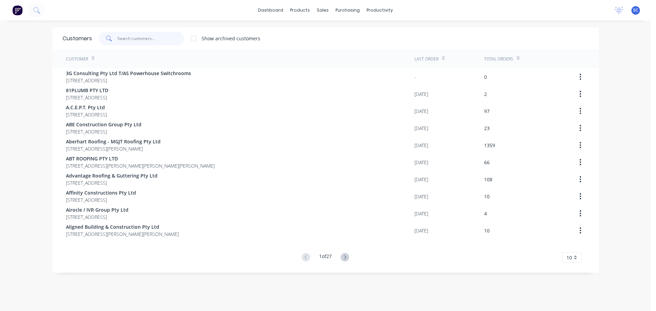
click at [135, 32] on input "text" at bounding box center [151, 39] width 67 height 14
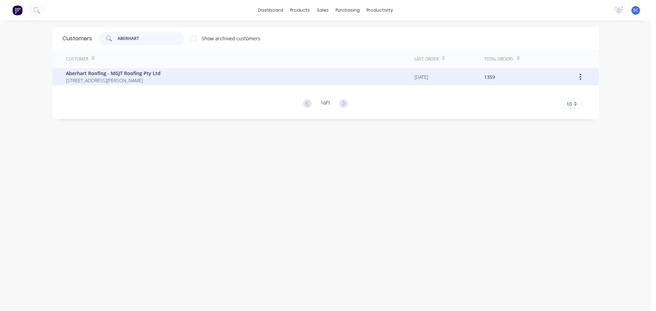
type input "ABERHART"
click at [109, 80] on span "55 Sandy Camp Road WYNNUM Queensland Australia" at bounding box center [113, 80] width 95 height 7
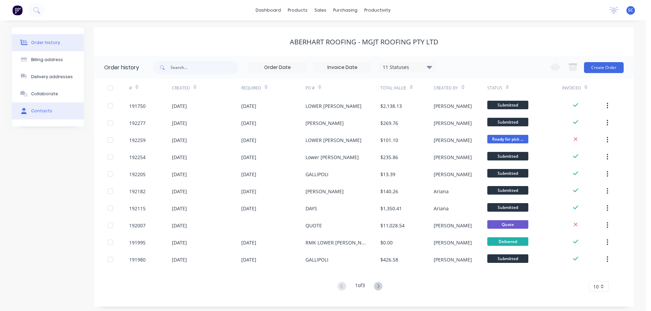
click at [40, 113] on div "Contacts" at bounding box center [41, 111] width 21 height 6
select select "AU"
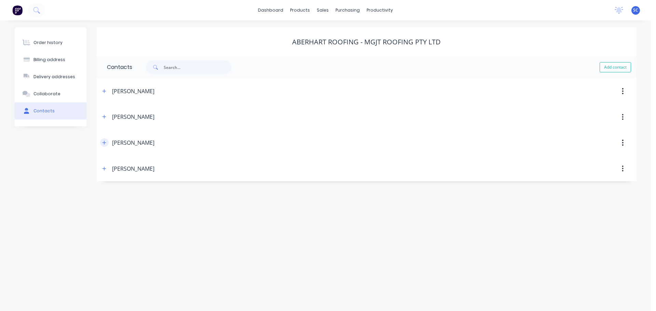
click at [104, 144] on icon "button" at bounding box center [104, 143] width 4 height 4
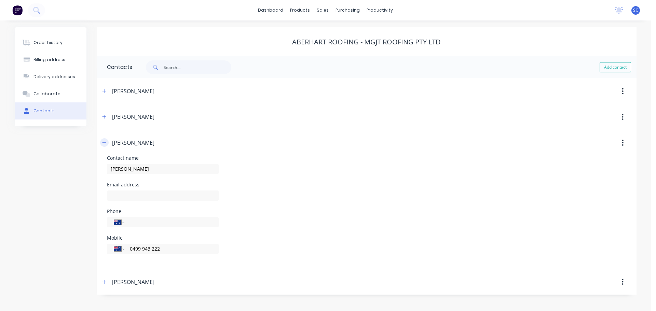
click at [106, 141] on icon "button" at bounding box center [104, 143] width 4 height 5
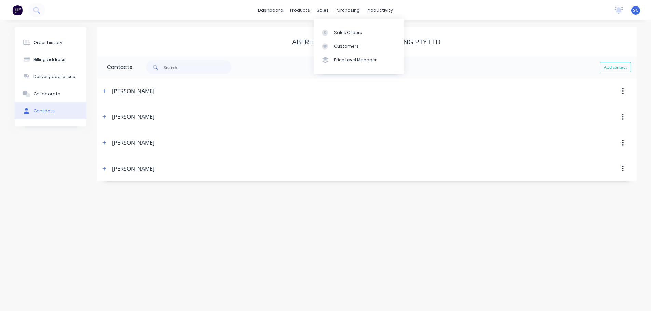
drag, startPoint x: 322, startPoint y: 9, endPoint x: 323, endPoint y: 15, distance: 7.0
click at [321, 8] on div "sales" at bounding box center [323, 10] width 19 height 10
click at [344, 49] on div "Customers" at bounding box center [346, 46] width 25 height 6
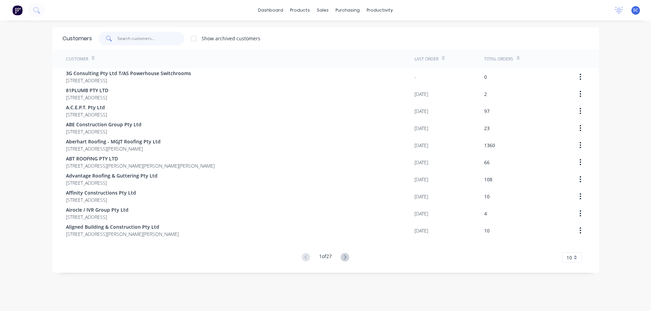
click at [133, 37] on input "text" at bounding box center [151, 39] width 67 height 14
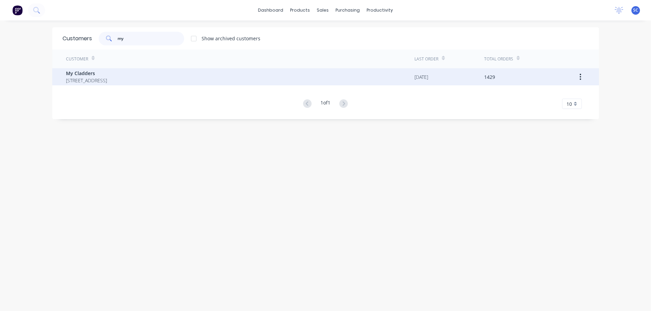
type input "my"
click at [104, 79] on span "PO BOX 4243 SPRINGFIELD Queensland Australia 4300" at bounding box center [86, 80] width 41 height 7
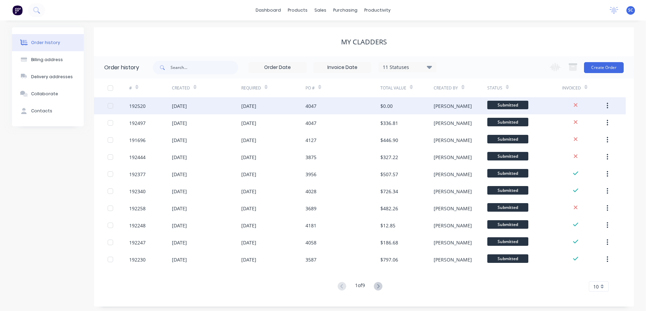
click at [280, 103] on div "12 Sep 2025" at bounding box center [273, 105] width 64 height 17
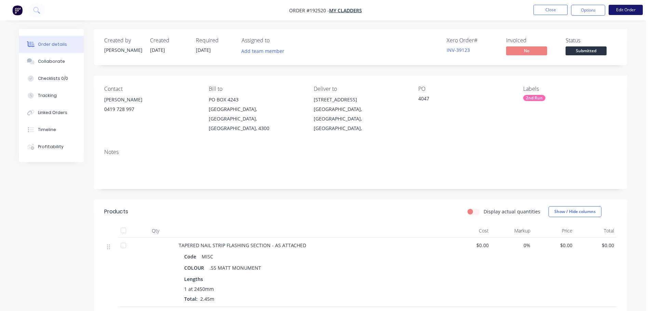
click at [632, 9] on button "Edit Order" at bounding box center [626, 10] width 34 height 10
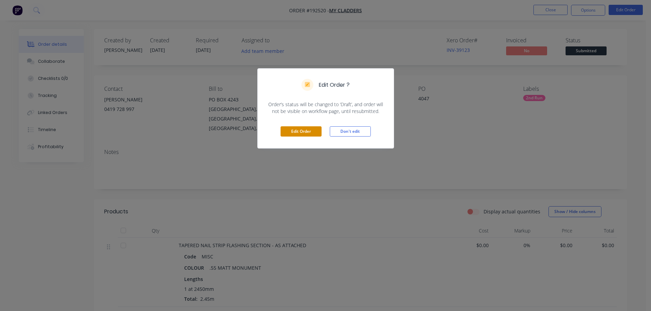
click at [316, 134] on button "Edit Order" at bounding box center [301, 132] width 41 height 10
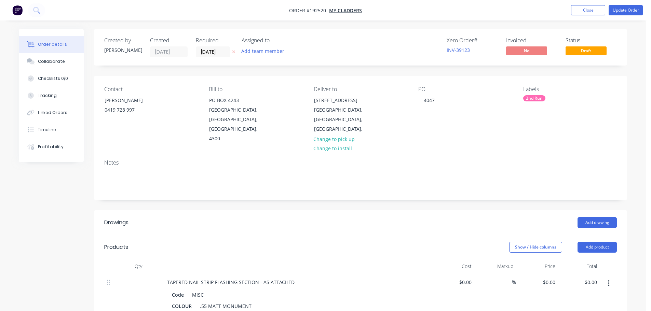
drag, startPoint x: 235, startPoint y: 53, endPoint x: 236, endPoint y: 57, distance: 4.1
click at [235, 53] on icon "button" at bounding box center [233, 52] width 3 height 4
drag, startPoint x: 438, startPoint y: 103, endPoint x: 411, endPoint y: 105, distance: 27.1
click at [411, 105] on div "Contact MATTHEW 0419 728 997 Bill to PO BOX 4243 SPRINGFIELD, Queensland, Austr…" at bounding box center [360, 115] width 533 height 78
click at [619, 11] on button "Update Order" at bounding box center [626, 10] width 34 height 10
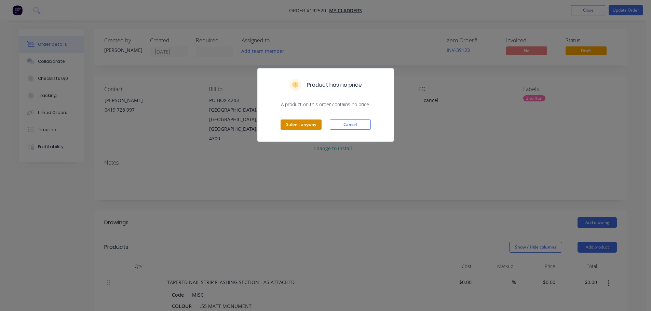
click at [303, 129] on button "Submit anyway" at bounding box center [301, 125] width 41 height 10
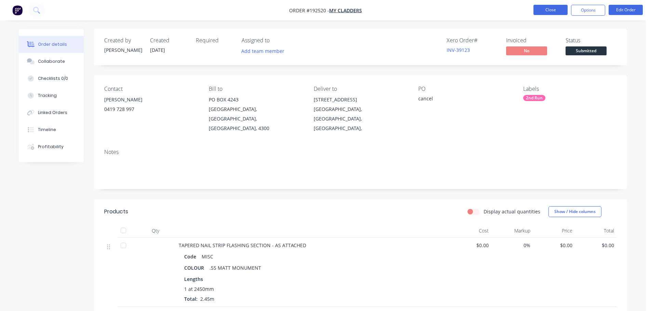
click at [549, 8] on button "Close" at bounding box center [551, 10] width 34 height 10
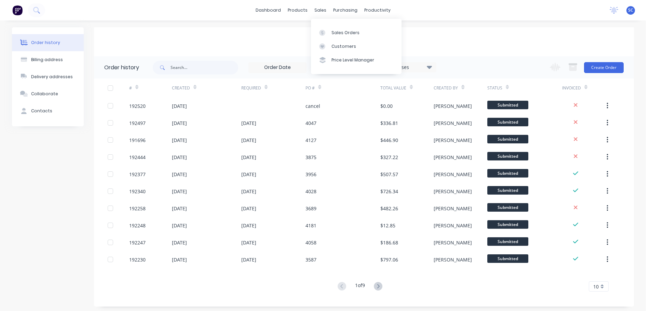
drag, startPoint x: 323, startPoint y: 8, endPoint x: 330, endPoint y: 22, distance: 15.3
click at [324, 8] on div "sales" at bounding box center [320, 10] width 19 height 10
click at [323, 6] on div "sales" at bounding box center [320, 10] width 19 height 10
click at [345, 48] on div "Customers" at bounding box center [344, 46] width 25 height 6
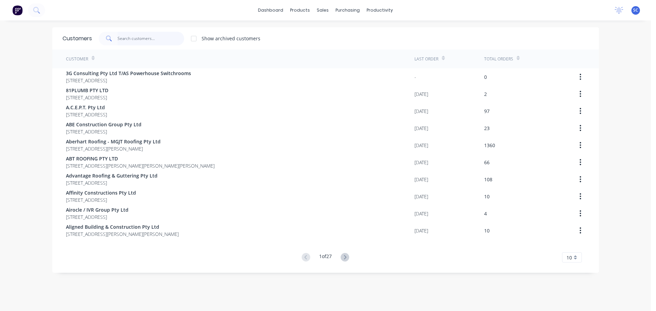
click at [126, 37] on input "text" at bounding box center [151, 39] width 67 height 14
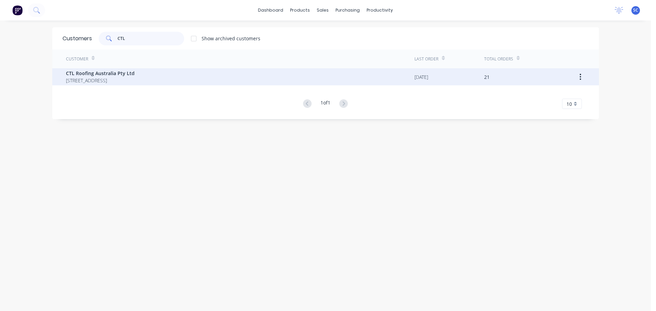
type input "CTL"
click at [114, 73] on span "CTL Roofing Australia Pty Ltd" at bounding box center [100, 73] width 69 height 7
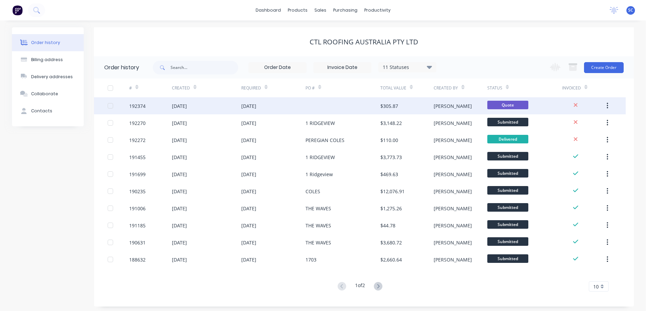
click at [245, 107] on div "10 Sep 2025" at bounding box center [248, 106] width 15 height 7
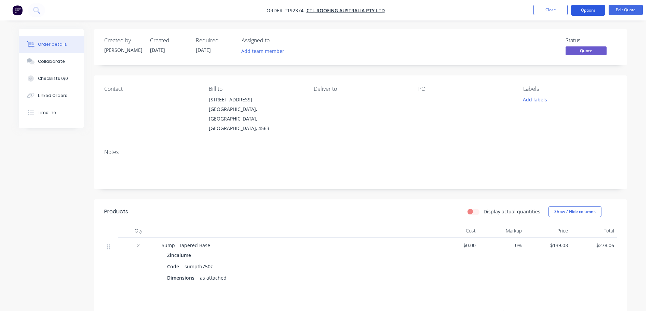
click at [594, 9] on button "Options" at bounding box center [588, 10] width 34 height 11
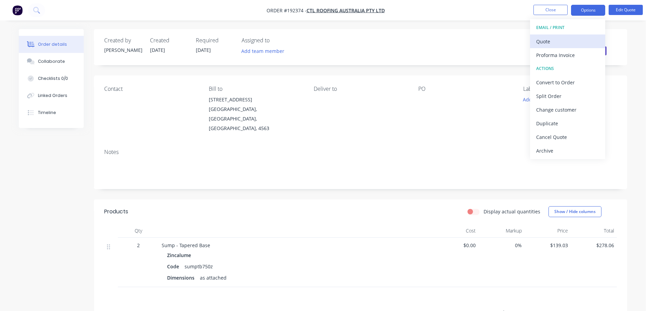
click at [553, 39] on div "Quote" at bounding box center [567, 42] width 63 height 10
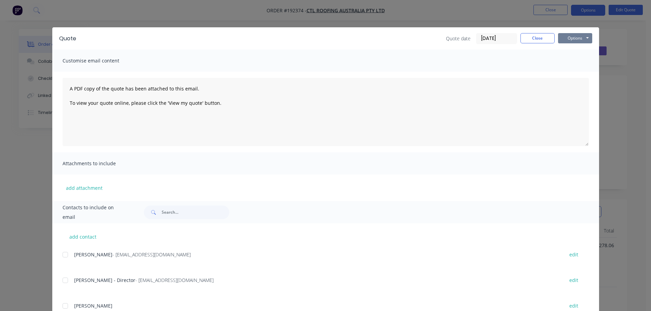
click at [582, 37] on button "Options" at bounding box center [575, 38] width 34 height 10
click at [575, 63] on button "Print" at bounding box center [580, 61] width 44 height 11
click at [534, 37] on button "Close" at bounding box center [538, 38] width 34 height 10
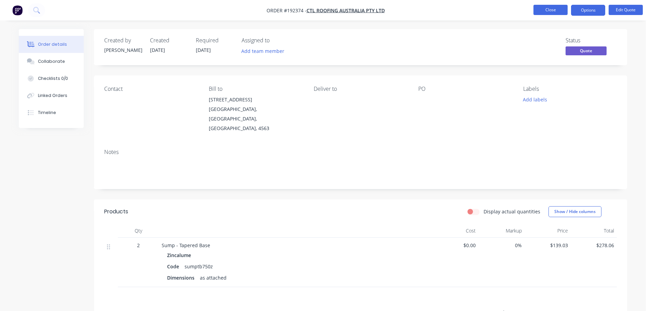
click at [553, 9] on button "Close" at bounding box center [551, 10] width 34 height 10
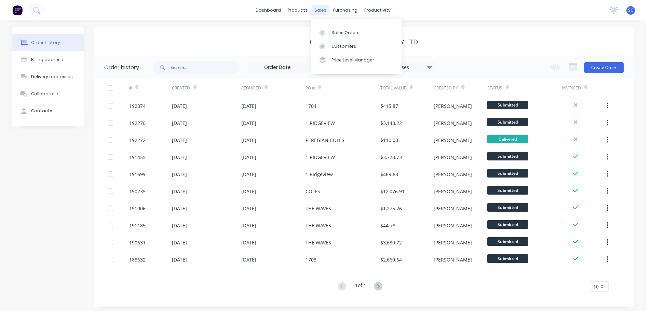
click at [327, 12] on div "sales" at bounding box center [320, 10] width 19 height 10
click at [346, 49] on link "Customers" at bounding box center [356, 47] width 91 height 14
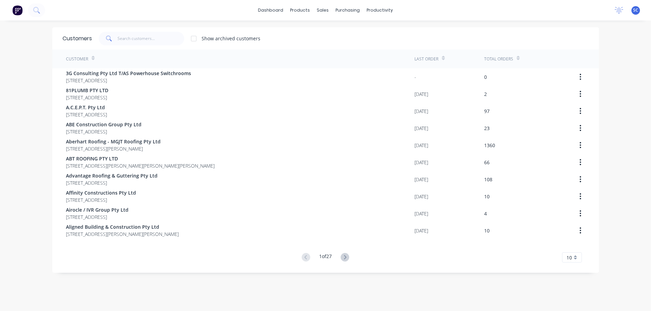
click at [139, 46] on div "Customers Show archived customers" at bounding box center [325, 38] width 547 height 22
click at [134, 40] on input "text" at bounding box center [151, 39] width 67 height 14
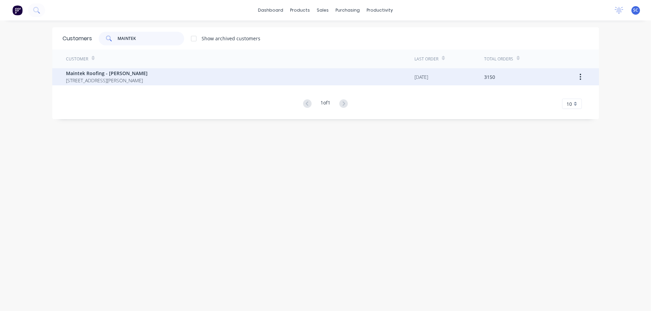
type input "MAINTEK"
click at [99, 78] on span "247-251 Wilson Road BUCCAN Queensland Australia 4207" at bounding box center [107, 80] width 82 height 7
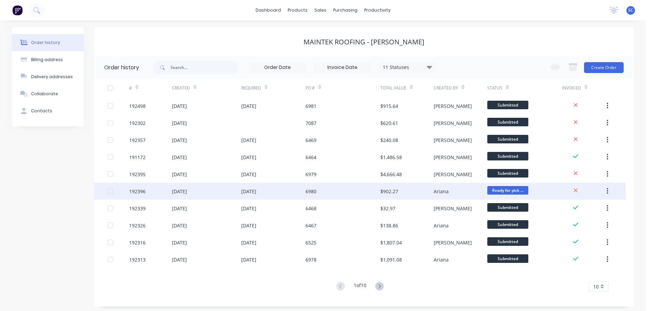
click at [250, 190] on div "11 Sep 2025" at bounding box center [248, 191] width 15 height 7
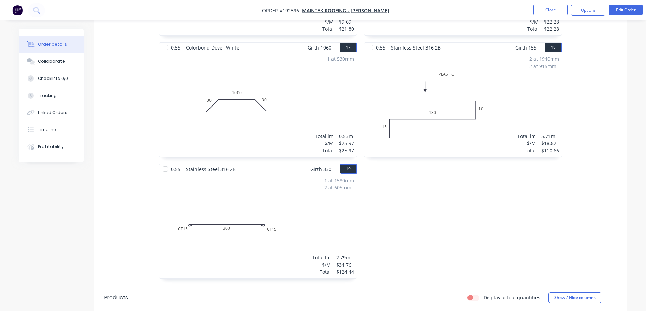
scroll to position [1265, 0]
click at [545, 8] on button "Close" at bounding box center [551, 10] width 34 height 10
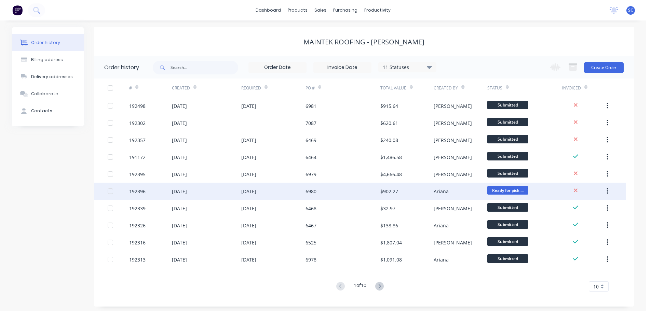
click at [284, 194] on div "11 Sep 2025" at bounding box center [273, 191] width 64 height 17
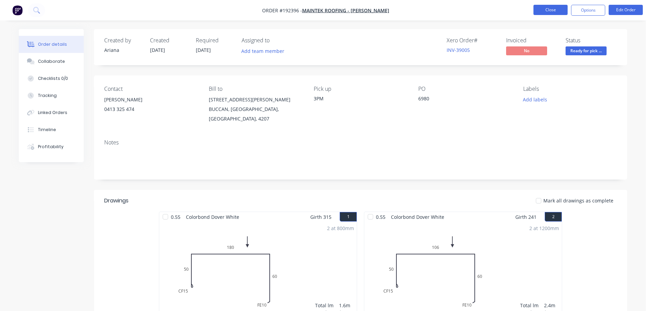
click at [540, 12] on button "Close" at bounding box center [551, 10] width 34 height 10
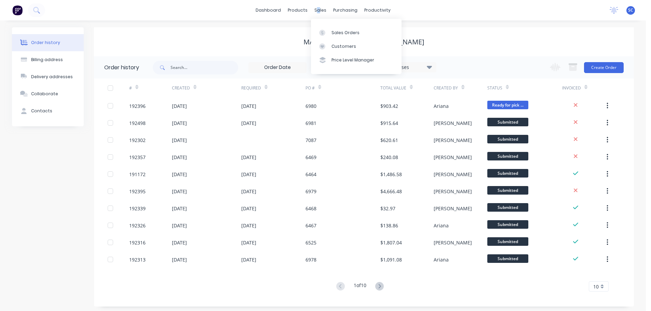
drag, startPoint x: 319, startPoint y: 8, endPoint x: 330, endPoint y: 19, distance: 15.7
click at [318, 8] on div "sales" at bounding box center [320, 10] width 19 height 10
click at [345, 45] on div "Customers" at bounding box center [344, 46] width 25 height 6
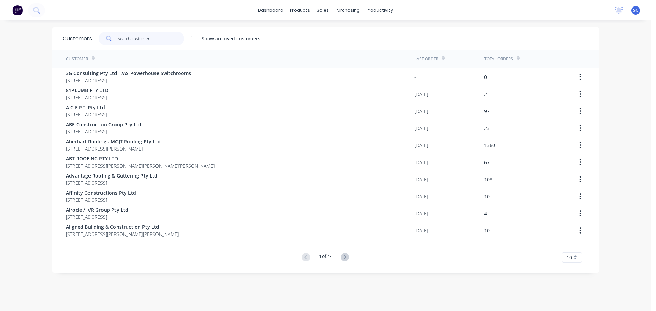
click at [124, 34] on input "text" at bounding box center [151, 39] width 67 height 14
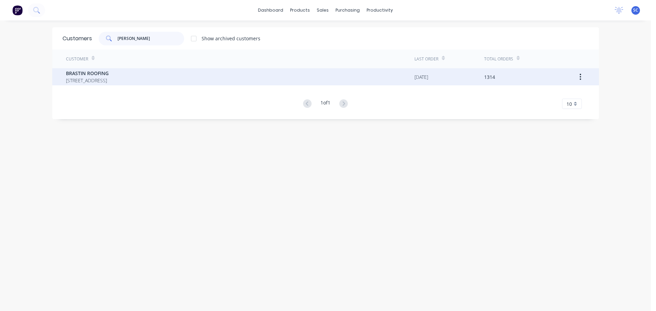
type input "BRAST"
click at [96, 78] on span "13 Homestead Drive STAPYLTON Queensland Australia" at bounding box center [87, 80] width 43 height 7
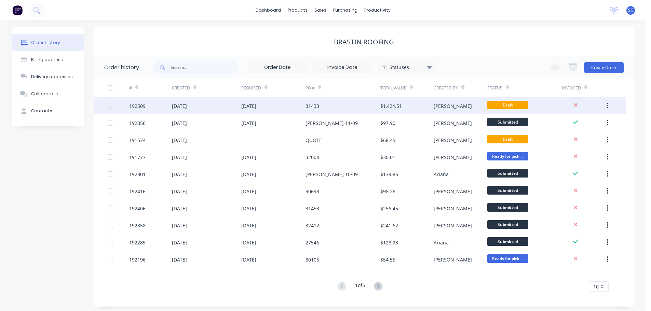
click at [241, 107] on div "15 Sep 2025" at bounding box center [248, 106] width 15 height 7
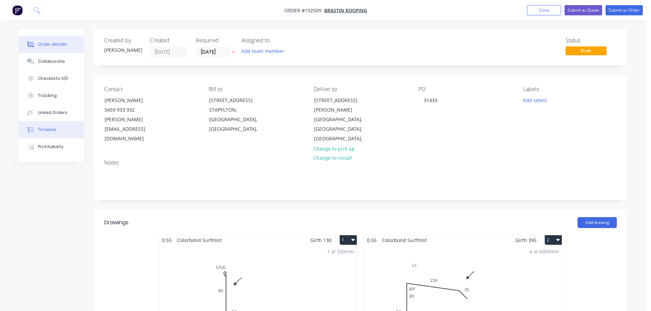
click at [51, 128] on div "Timeline" at bounding box center [47, 130] width 18 height 6
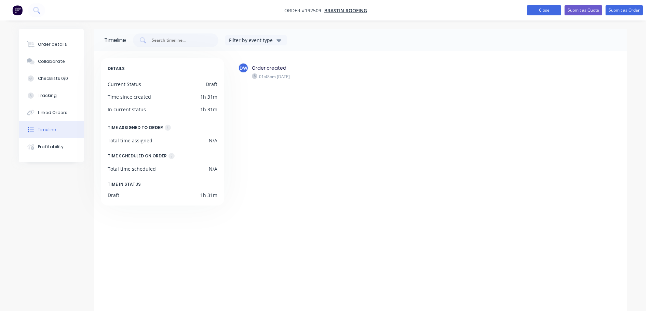
click at [543, 10] on button "Close" at bounding box center [544, 10] width 34 height 10
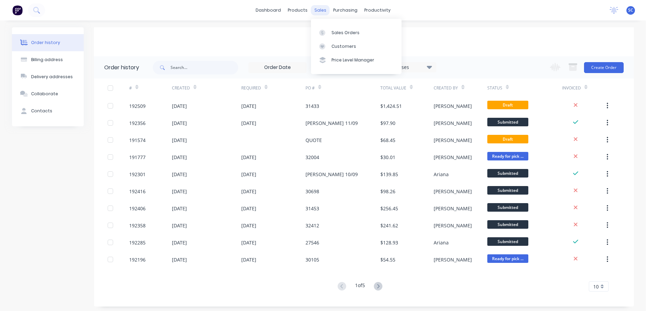
click at [321, 9] on div "sales" at bounding box center [320, 10] width 19 height 10
click at [345, 46] on div "Customers" at bounding box center [344, 46] width 25 height 6
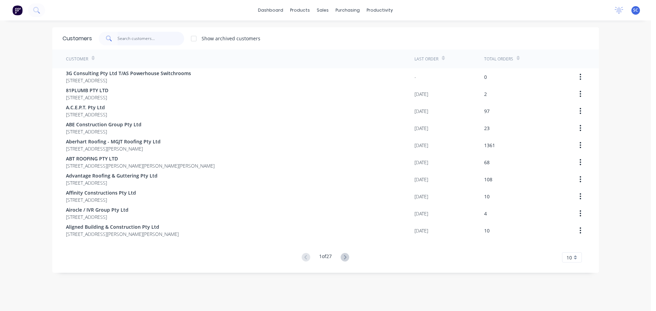
click at [137, 44] on input "text" at bounding box center [151, 39] width 67 height 14
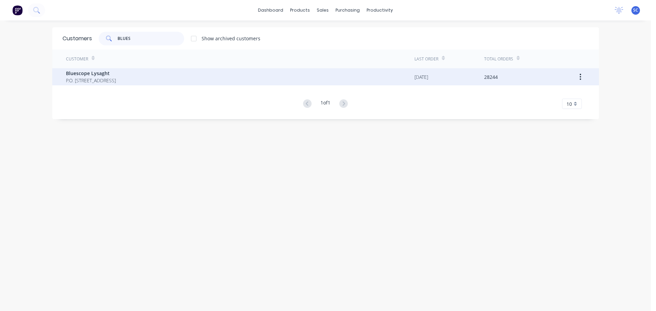
type input "BLUES"
click at [105, 79] on span "P.O. Box 144 Archerfield Australia 4108" at bounding box center [91, 80] width 50 height 7
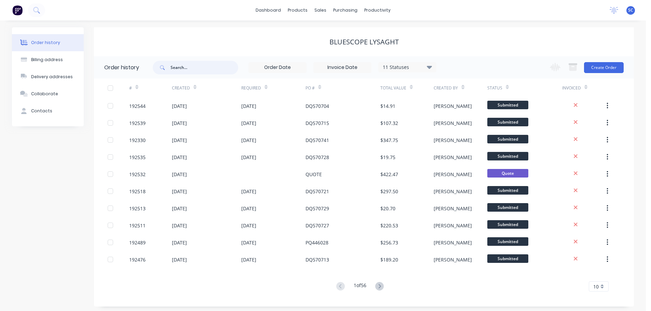
click at [190, 67] on input "text" at bounding box center [205, 68] width 68 height 14
type input "DN"
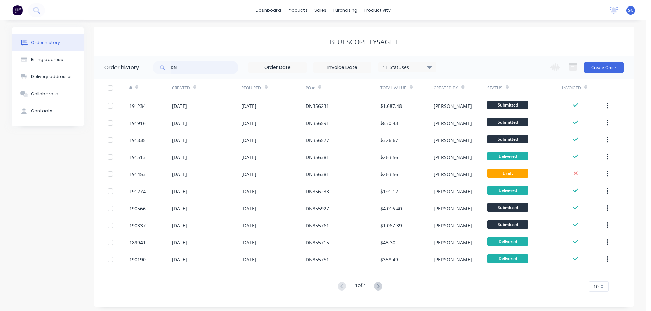
click at [182, 67] on input "DN" at bounding box center [205, 68] width 68 height 14
type input "DN356167"
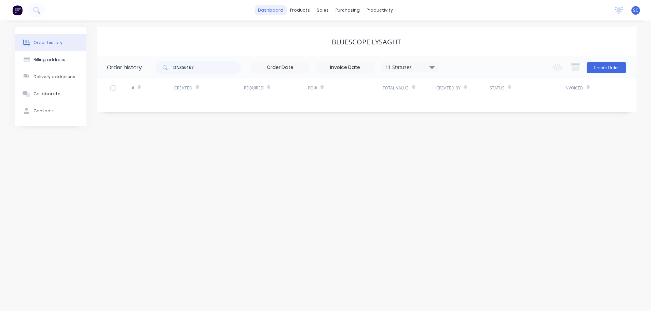
click at [272, 9] on link "dashboard" at bounding box center [271, 10] width 32 height 10
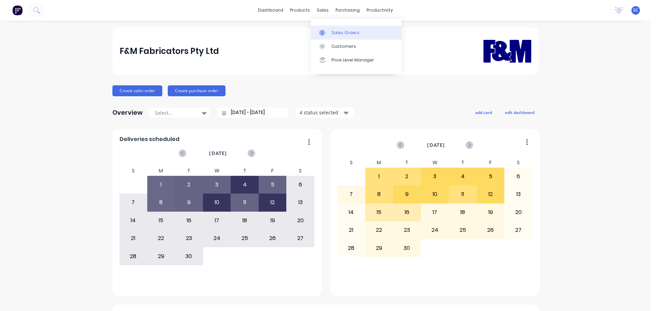
click at [345, 30] on div "Sales Orders" at bounding box center [346, 33] width 28 height 6
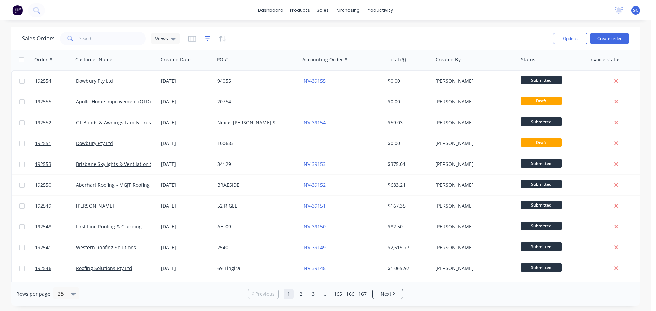
click at [208, 38] on icon "button" at bounding box center [207, 38] width 4 height 1
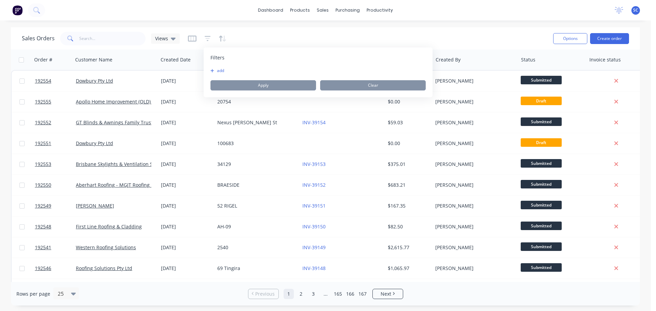
click at [220, 70] on button "add" at bounding box center [219, 70] width 17 height 5
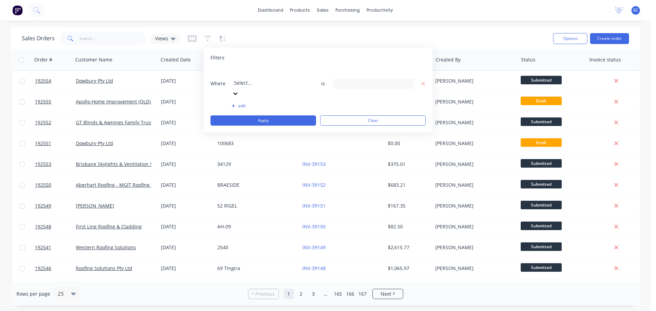
click at [251, 75] on div at bounding box center [283, 73] width 98 height 9
click at [377, 80] on div "8 Status selected" at bounding box center [369, 83] width 62 height 7
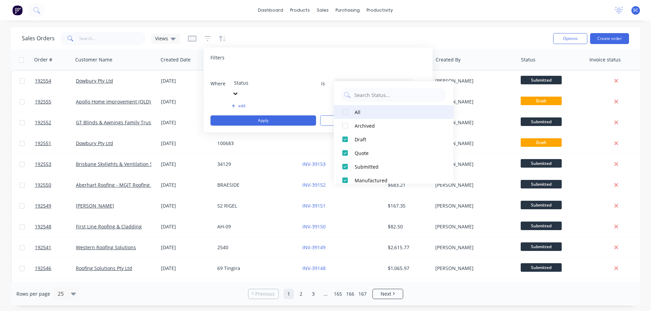
click at [345, 112] on div at bounding box center [345, 112] width 14 height 14
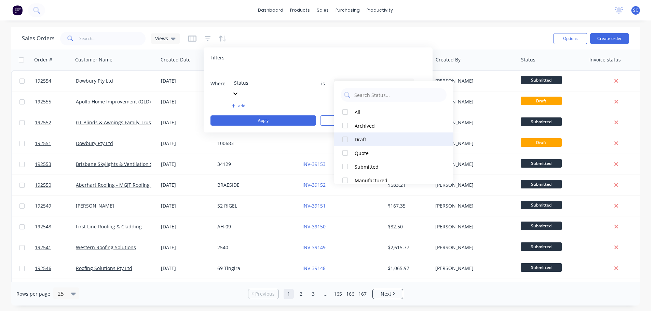
click at [346, 139] on div at bounding box center [345, 140] width 14 height 14
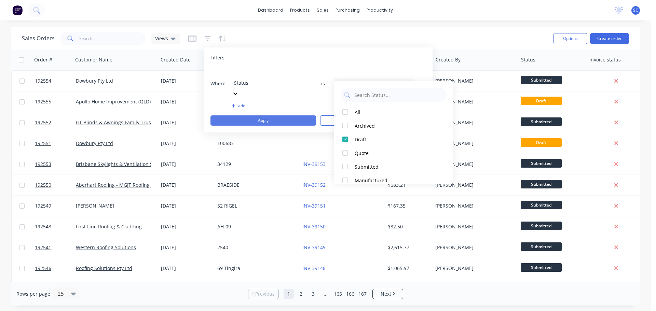
click at [266, 116] on button "Apply" at bounding box center [264, 121] width 106 height 10
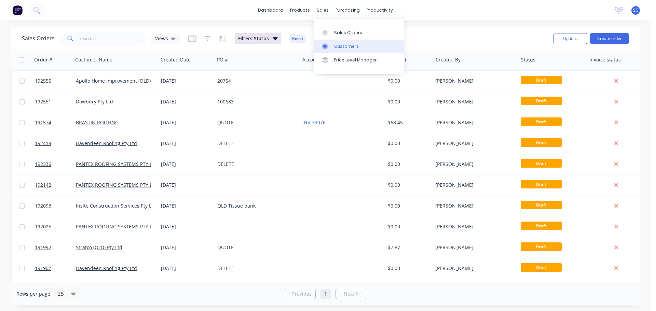
click at [356, 45] on div "Customers" at bounding box center [346, 46] width 25 height 6
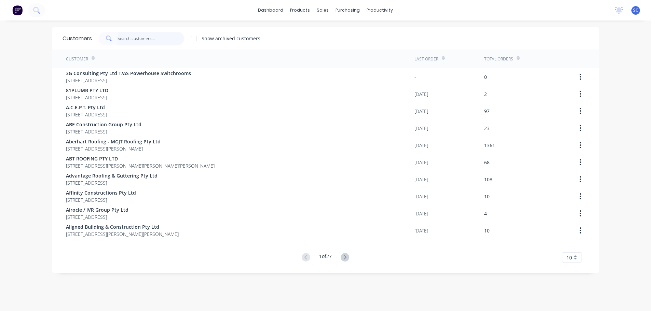
click at [133, 37] on input "text" at bounding box center [151, 39] width 67 height 14
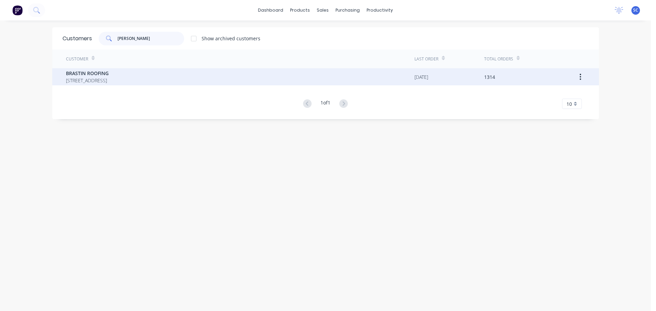
type input "BRAST"
click at [96, 74] on span "BRASTIN ROOFING" at bounding box center [87, 73] width 43 height 7
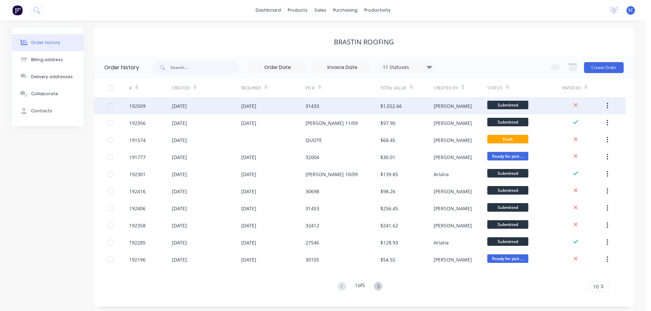
click at [185, 111] on div "11 Sep 2025" at bounding box center [206, 105] width 69 height 17
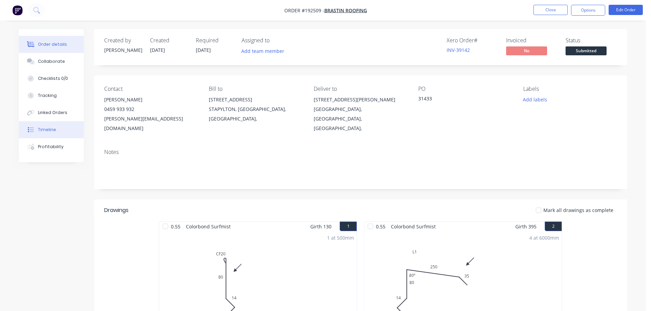
click at [45, 128] on div "Timeline" at bounding box center [47, 130] width 18 height 6
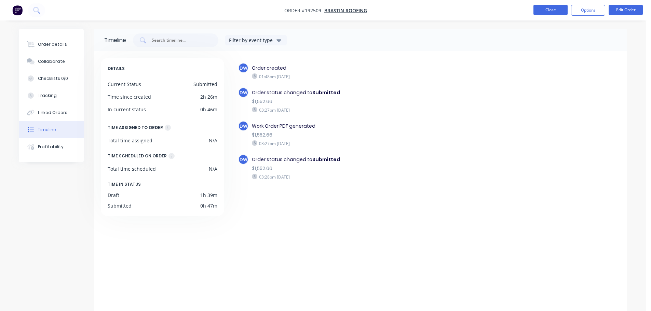
click at [553, 9] on button "Close" at bounding box center [551, 10] width 34 height 10
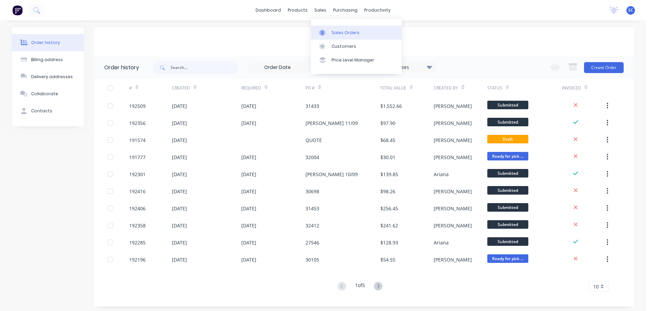
click at [338, 30] on div "Sales Orders" at bounding box center [346, 33] width 28 height 6
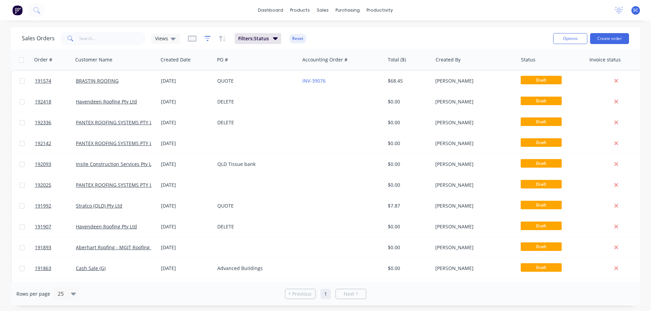
click at [208, 38] on icon "button" at bounding box center [208, 38] width 6 height 7
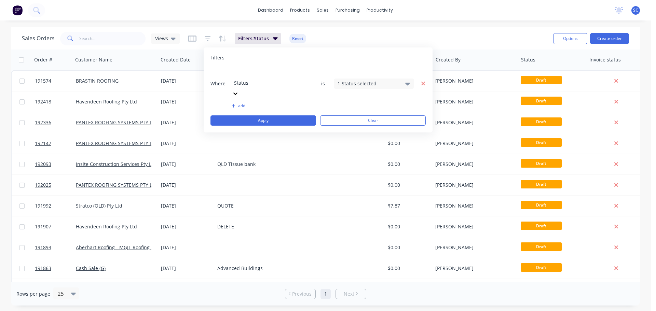
drag, startPoint x: 423, startPoint y: 75, endPoint x: 403, endPoint y: 82, distance: 20.9
click at [422, 81] on icon "button" at bounding box center [423, 84] width 5 height 6
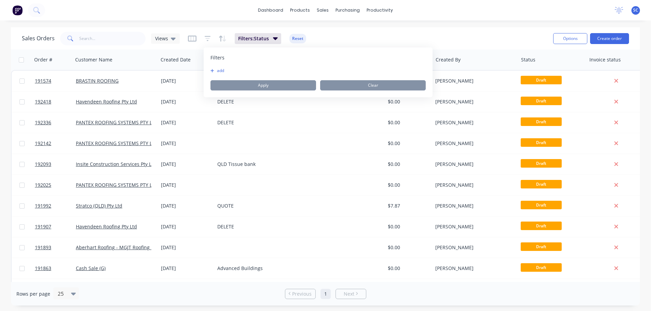
click at [219, 70] on button "add" at bounding box center [219, 70] width 17 height 5
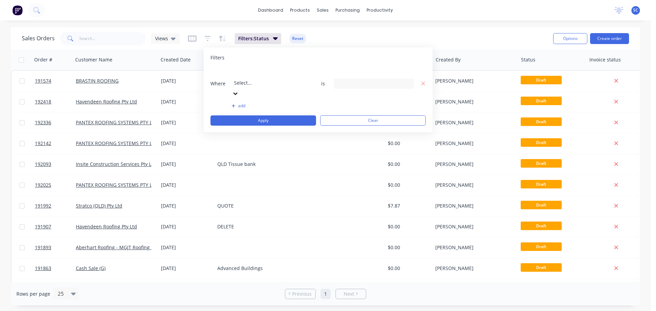
click at [239, 90] on icon at bounding box center [235, 93] width 7 height 7
click at [400, 79] on div "20 Created By selected" at bounding box center [374, 84] width 80 height 10
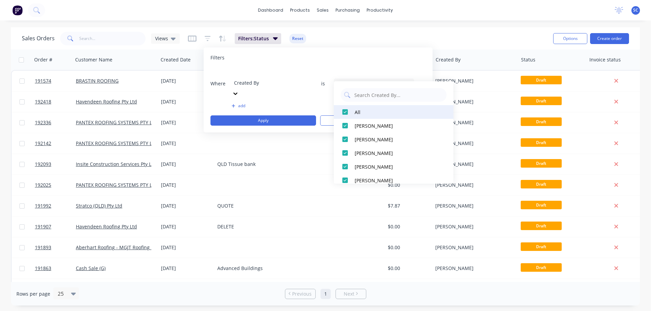
click at [347, 112] on div at bounding box center [345, 112] width 14 height 14
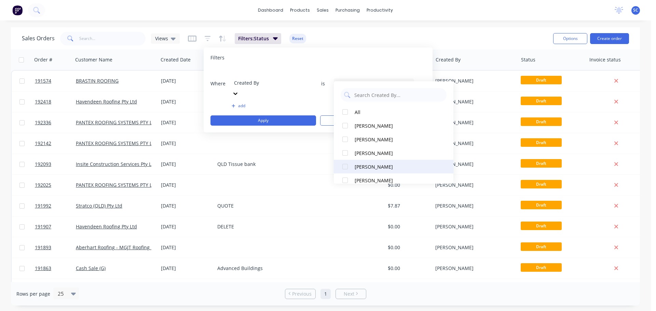
click at [347, 166] on div at bounding box center [345, 167] width 14 height 14
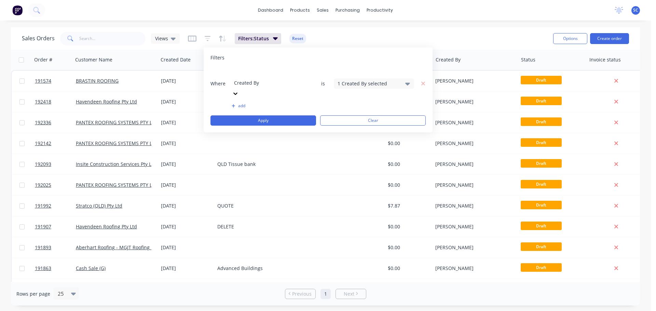
click at [242, 103] on button "add" at bounding box center [272, 105] width 80 height 5
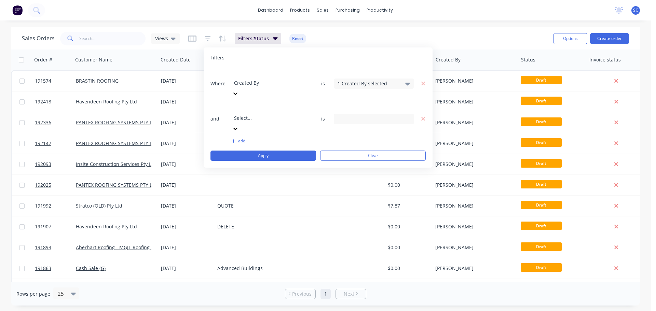
click at [265, 105] on div at bounding box center [283, 109] width 98 height 9
click at [383, 114] on input at bounding box center [374, 119] width 80 height 10
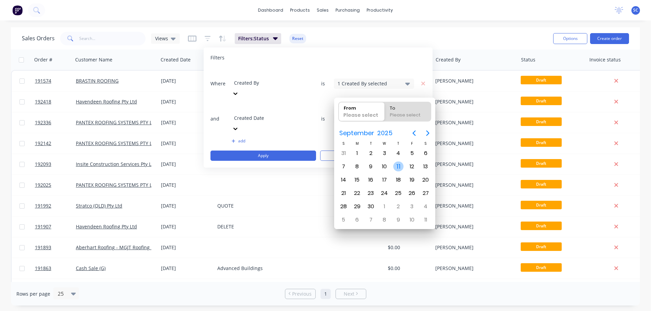
click at [397, 169] on div "11" at bounding box center [399, 167] width 10 height 10
type input "11/09/25"
radio input "false"
radio input "true"
click at [398, 169] on div "11" at bounding box center [399, 167] width 10 height 10
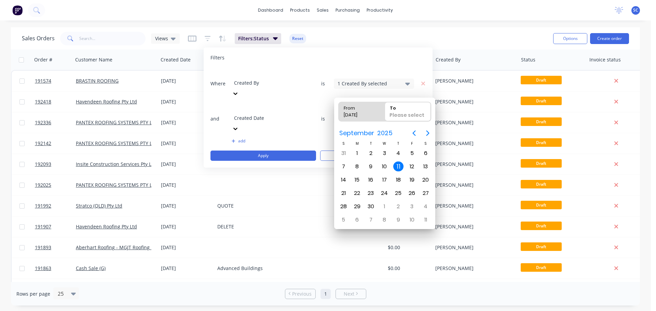
type input "11/09/25 - 11/09/25"
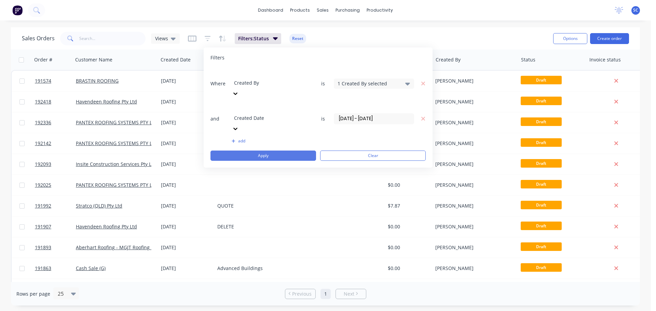
click at [273, 151] on button "Apply" at bounding box center [264, 156] width 106 height 10
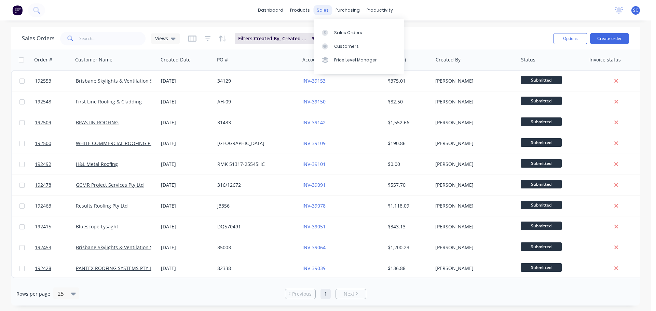
click at [322, 10] on div "sales" at bounding box center [323, 10] width 19 height 10
click at [349, 44] on div "Customers" at bounding box center [346, 46] width 25 height 6
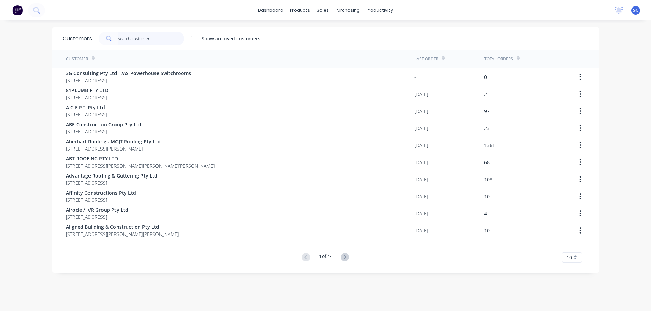
click at [118, 38] on input "text" at bounding box center [151, 39] width 67 height 14
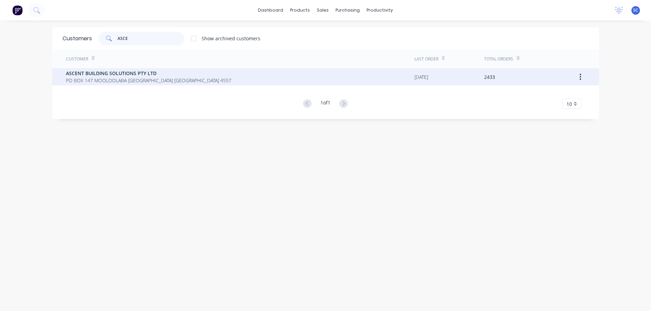
type input "ASCE"
click at [108, 80] on span "PO BOX 147 MOOLOOLABA Queensland Australia 4557" at bounding box center [148, 80] width 165 height 7
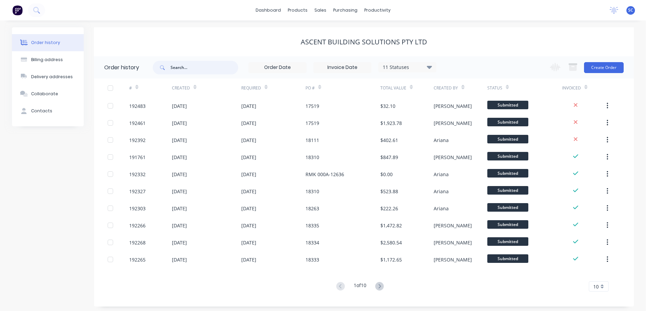
click at [183, 67] on input "text" at bounding box center [205, 68] width 68 height 14
type input "18111"
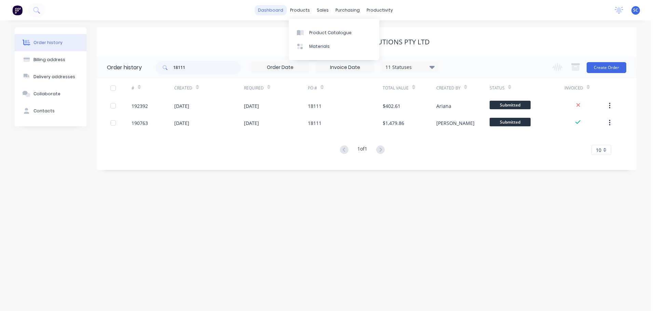
click at [270, 5] on link "dashboard" at bounding box center [271, 10] width 32 height 10
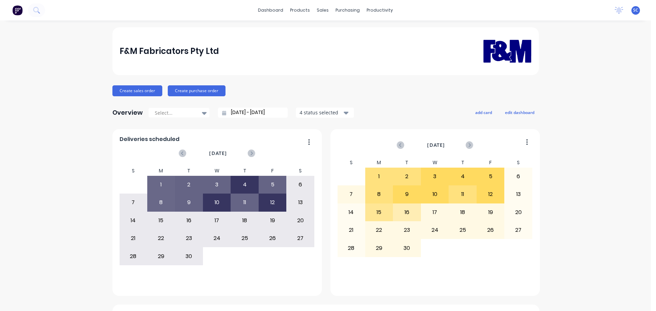
click at [280, 50] on div "F&M Fabricators Pty Ltd" at bounding box center [326, 51] width 412 height 43
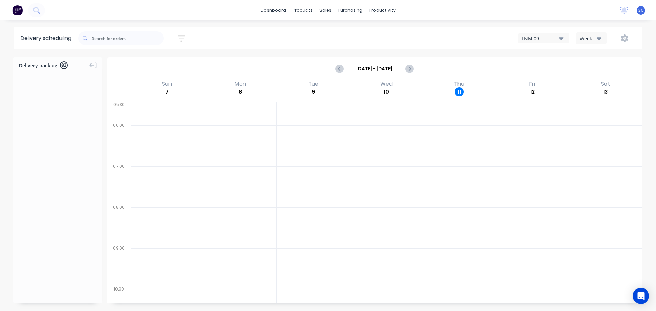
scroll to position [2340, 0]
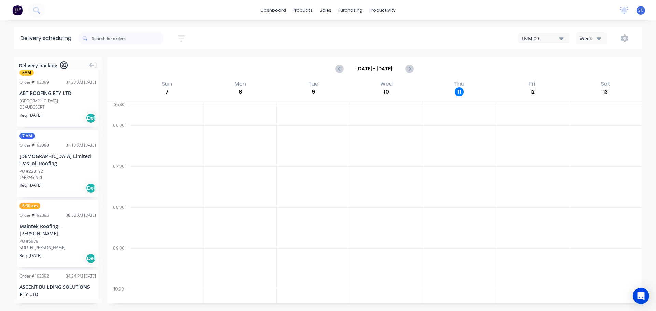
click at [184, 36] on icon "button" at bounding box center [182, 38] width 8 height 6
drag, startPoint x: 148, startPoint y: 64, endPoint x: 158, endPoint y: 75, distance: 15.0
click at [148, 64] on input "[DATE] - [DATE]" at bounding box center [150, 64] width 64 height 10
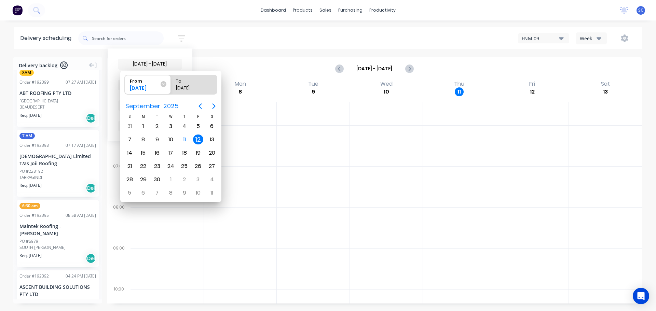
click at [198, 139] on div "12" at bounding box center [198, 140] width 10 height 10
radio input "false"
radio input "true"
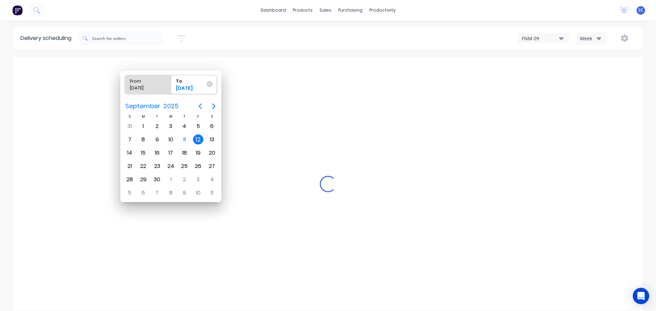
click at [198, 138] on div "12" at bounding box center [198, 140] width 10 height 10
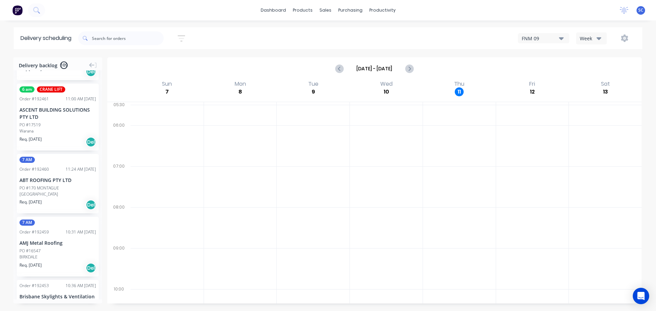
scroll to position [2390, 0]
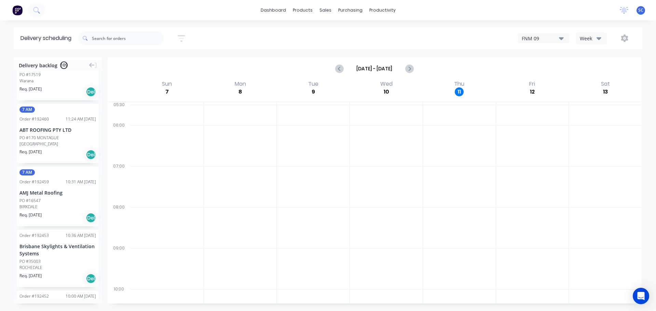
click at [182, 38] on icon "button" at bounding box center [182, 38] width 8 height 9
click at [160, 63] on input "[DATE] - [DATE]" at bounding box center [150, 64] width 64 height 10
click at [232, 46] on div "[DATE] - [DATE] Sort by Suburb Created date Required date Order number Customer…" at bounding box center [360, 38] width 564 height 19
drag, startPoint x: 152, startPoint y: 80, endPoint x: 155, endPoint y: 88, distance: 7.7
click at [152, 81] on div "Sort by Suburb" at bounding box center [150, 85] width 64 height 10
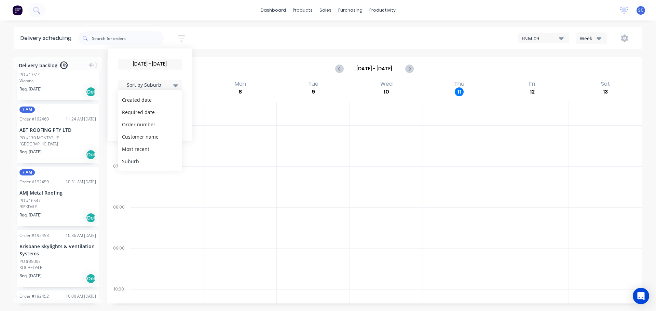
click at [144, 162] on div "Suburb" at bounding box center [150, 161] width 64 height 12
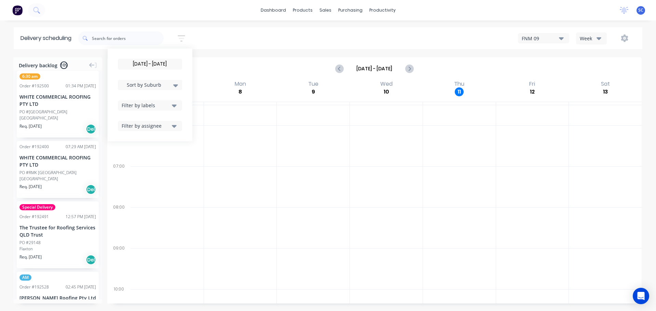
scroll to position [1710, 0]
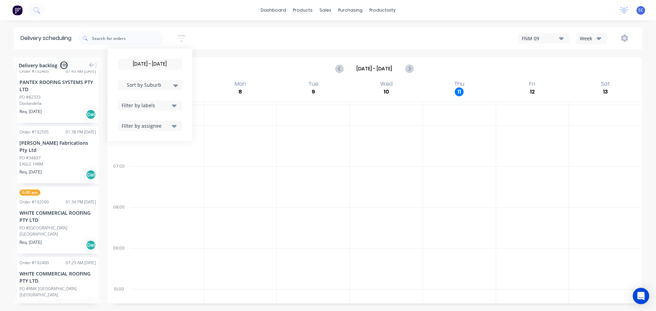
drag, startPoint x: 229, startPoint y: 37, endPoint x: 208, endPoint y: 45, distance: 22.9
click at [225, 39] on div "12/09/25 - 12/09/25 Sort by Suburb Created date Required date Order number Cust…" at bounding box center [360, 38] width 564 height 19
click at [148, 65] on input "12/09/25 - 12/09/25" at bounding box center [150, 64] width 64 height 10
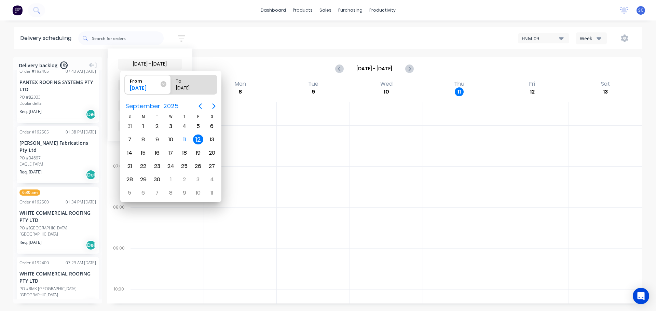
click at [199, 142] on div "12" at bounding box center [198, 140] width 10 height 10
radio input "false"
radio input "true"
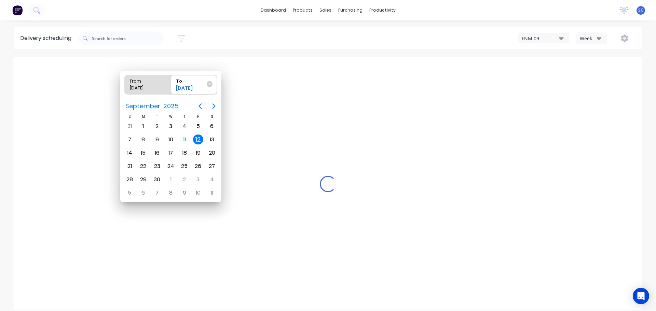
click at [198, 139] on div "12" at bounding box center [198, 140] width 10 height 10
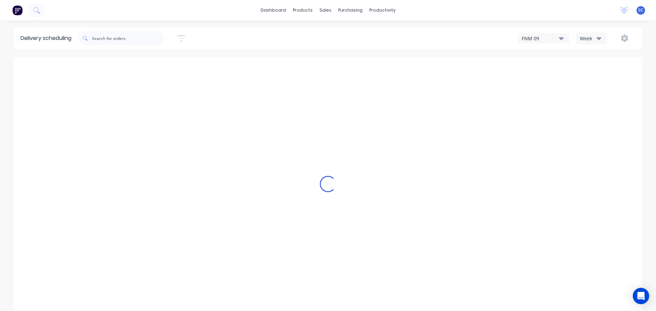
scroll to position [1753, 0]
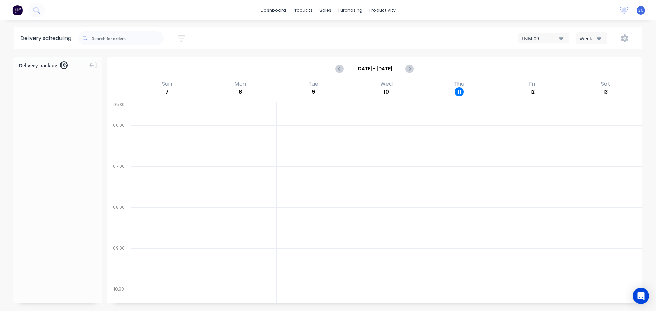
scroll to position [1753, 0]
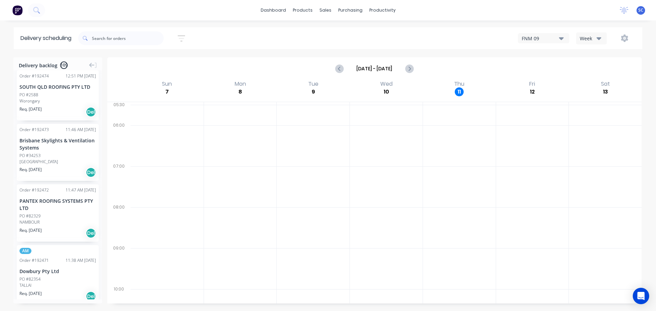
click at [598, 38] on icon "button" at bounding box center [599, 38] width 5 height 3
click at [594, 67] on div "Vehicle" at bounding box center [611, 70] width 68 height 14
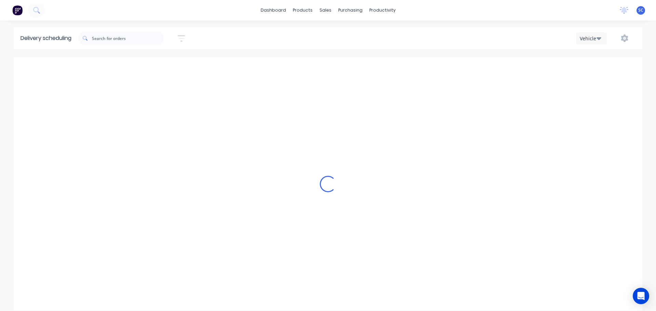
scroll to position [0, 0]
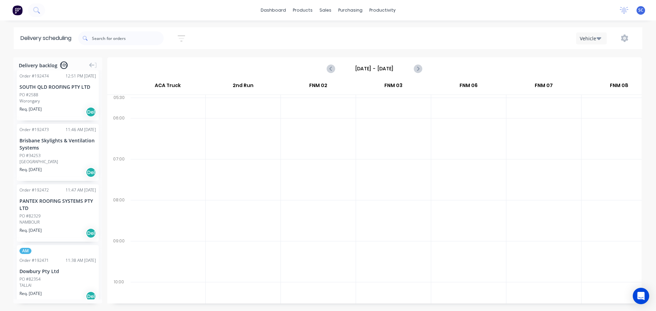
click at [182, 38] on icon "button" at bounding box center [181, 38] width 5 height 1
click at [147, 63] on input "[DATE] - [DATE]" at bounding box center [150, 64] width 64 height 10
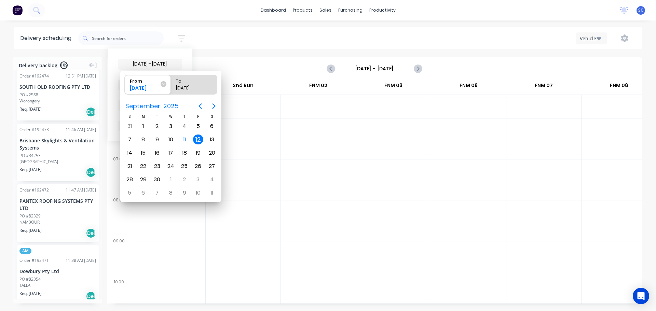
click at [199, 140] on div "12" at bounding box center [198, 140] width 10 height 10
radio input "false"
radio input "true"
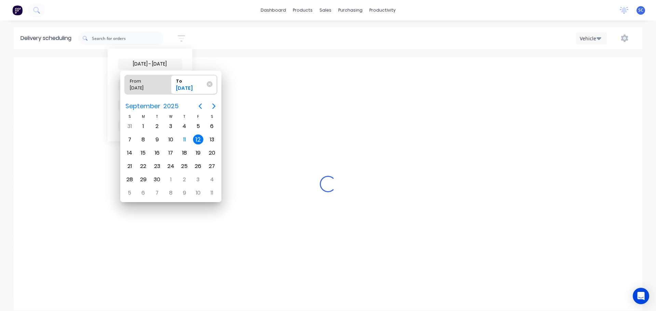
click at [196, 140] on div "12" at bounding box center [198, 140] width 10 height 10
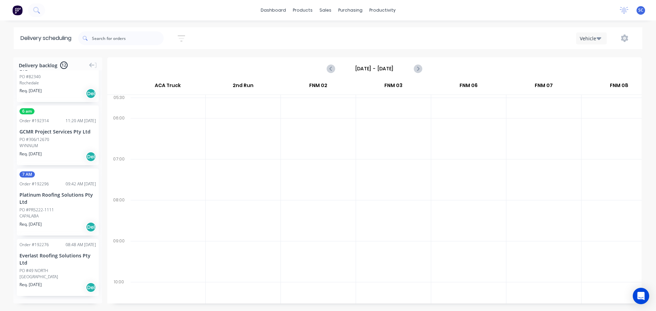
scroll to position [505, 0]
click at [357, 68] on input "[DATE] - [DATE]" at bounding box center [375, 69] width 68 height 10
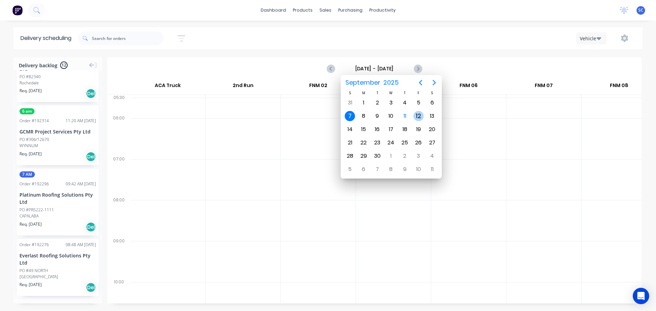
click at [416, 116] on div "12" at bounding box center [419, 116] width 10 height 10
type input "[DATE] - [DATE]"
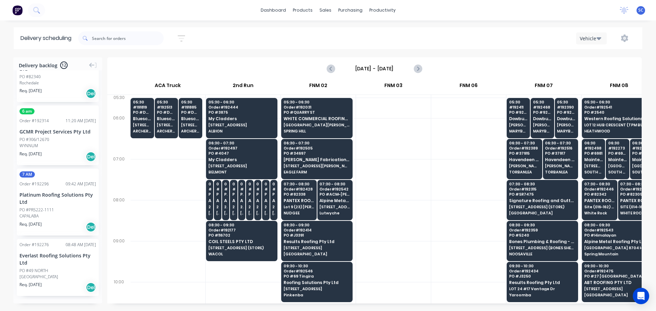
click at [423, 145] on div at bounding box center [393, 138] width 75 height 41
click at [184, 38] on icon "button" at bounding box center [182, 38] width 8 height 9
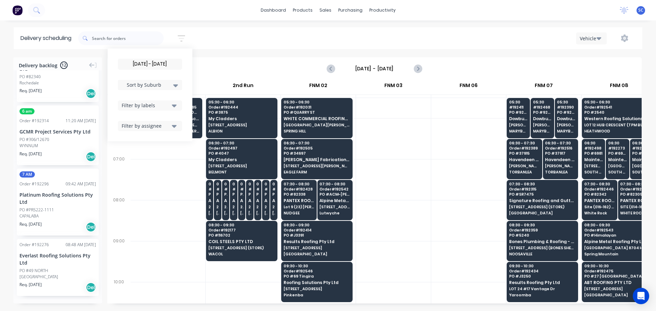
click at [151, 64] on input "[DATE] - [DATE]" at bounding box center [150, 64] width 64 height 10
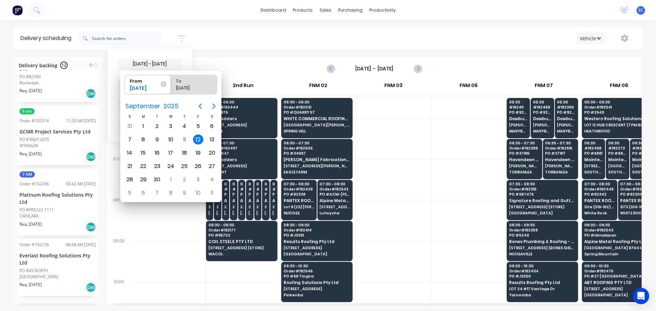
click at [197, 138] on div "12" at bounding box center [198, 140] width 10 height 10
radio input "false"
radio input "true"
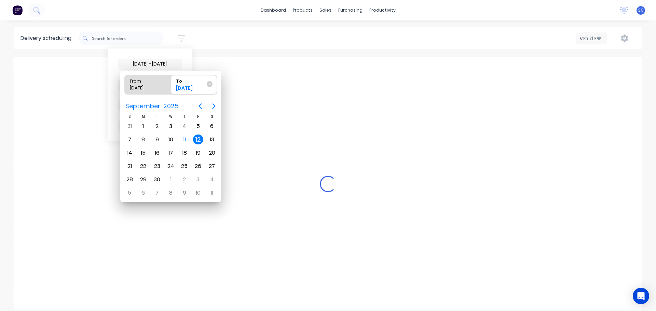
click at [198, 140] on div "12" at bounding box center [198, 140] width 10 height 10
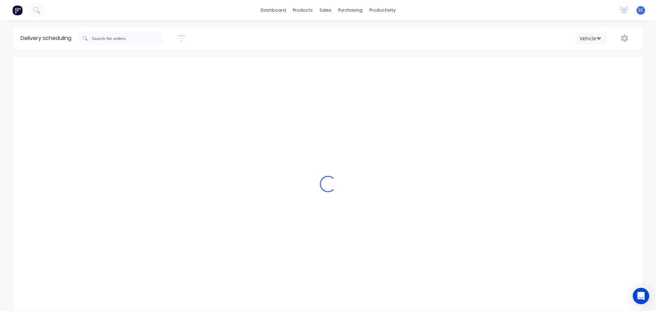
scroll to position [0, 0]
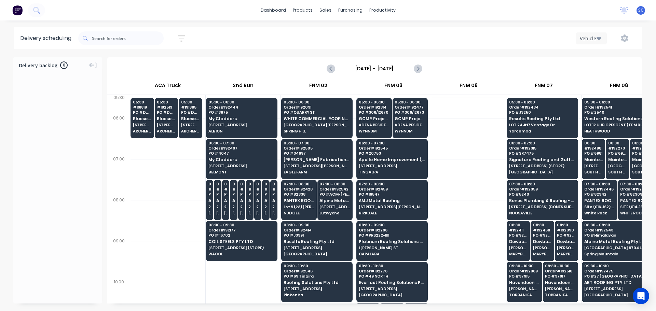
click at [360, 68] on input "Friday - 12/09/25" at bounding box center [375, 69] width 68 height 10
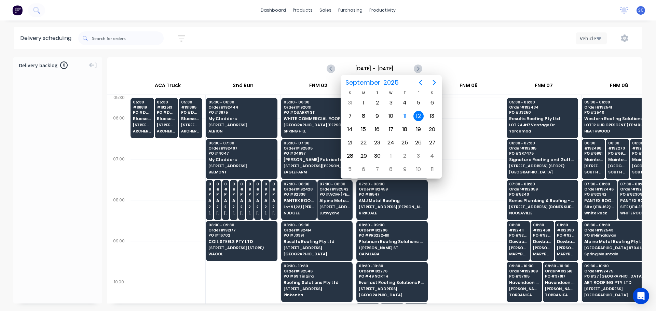
click at [364, 68] on input "Friday - 12/09/25" at bounding box center [375, 69] width 68 height 10
click at [420, 117] on div "12" at bounding box center [419, 116] width 10 height 10
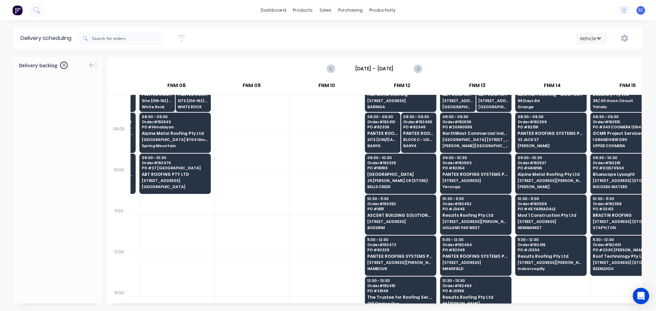
scroll to position [137, 443]
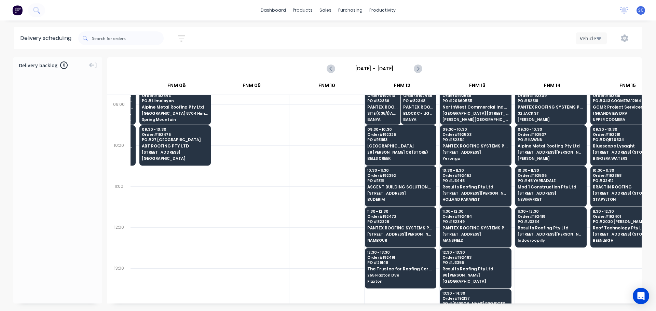
click at [269, 36] on div "12/09/25 - 12/09/25 Sort by Suburb Created date Required date Order number Cust…" at bounding box center [360, 38] width 564 height 19
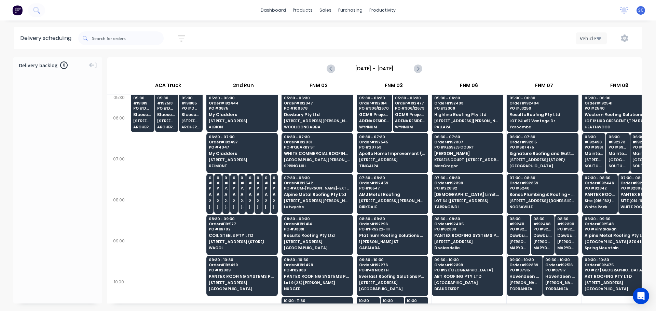
scroll to position [0, 0]
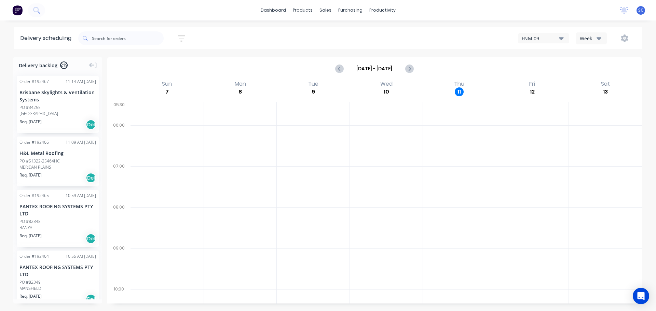
click at [184, 36] on icon "button" at bounding box center [182, 38] width 8 height 9
click at [139, 64] on input at bounding box center [150, 64] width 64 height 10
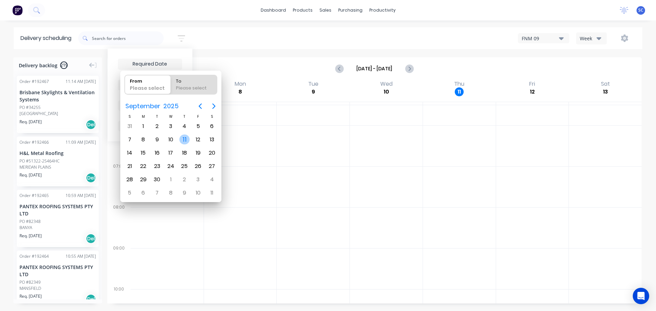
click at [186, 140] on div "11" at bounding box center [184, 140] width 10 height 10
type input "[DATE]"
radio input "false"
radio input "true"
click at [186, 140] on div "11" at bounding box center [184, 140] width 10 height 10
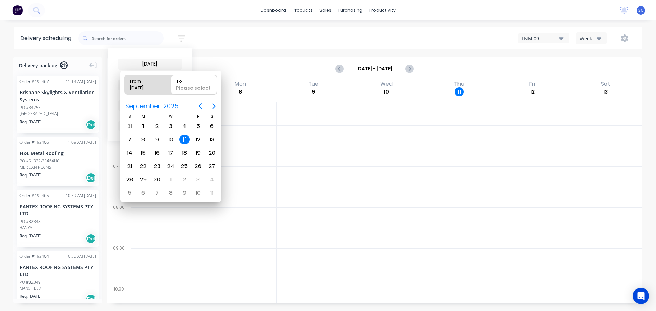
type input "[DATE] - [DATE]"
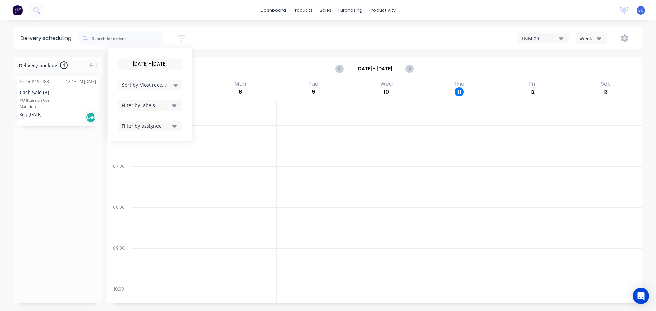
click at [234, 43] on div "[DATE] - [DATE] Sort by Most recent Created date Required date Order number Cus…" at bounding box center [360, 38] width 564 height 19
